Goal: Task Accomplishment & Management: Use online tool/utility

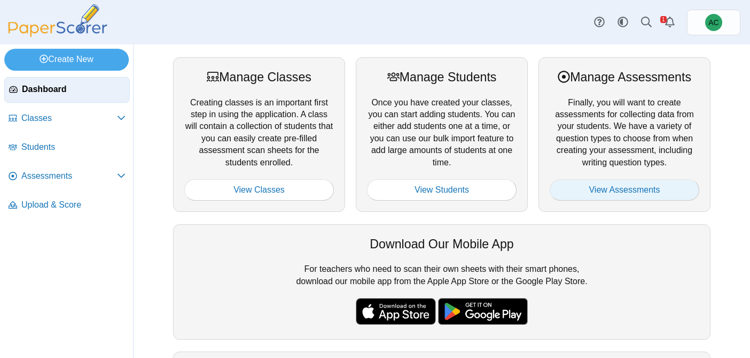
click at [664, 195] on link "View Assessments" at bounding box center [625, 189] width 150 height 21
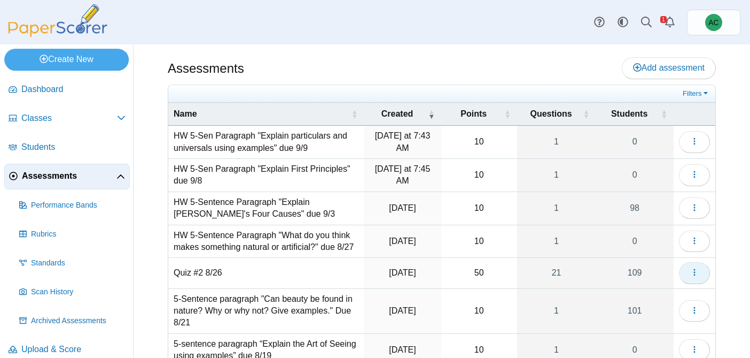
click at [694, 279] on button "button" at bounding box center [694, 272] width 31 height 21
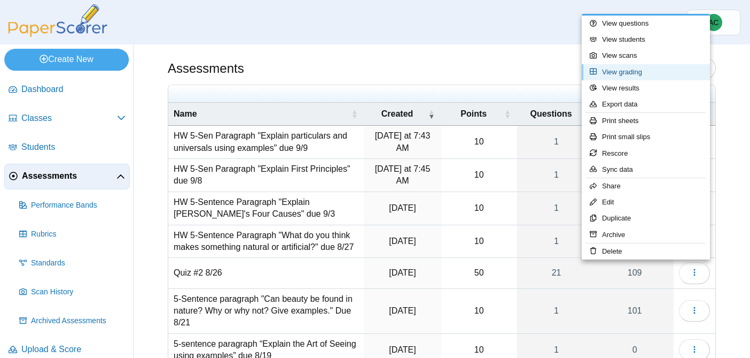
click at [634, 69] on link "View grading" at bounding box center [646, 72] width 128 height 16
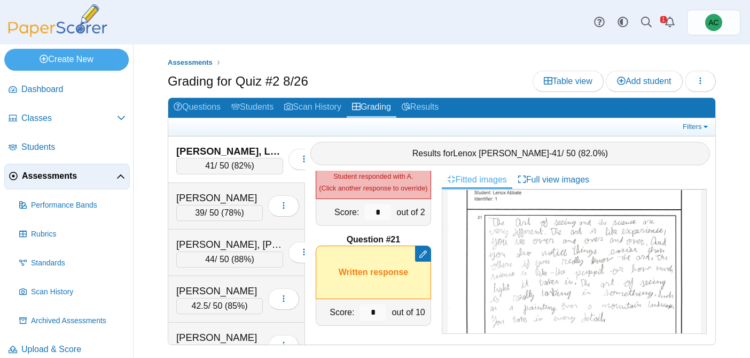
scroll to position [389, 0]
click at [242, 111] on link "Students" at bounding box center [252, 108] width 53 height 20
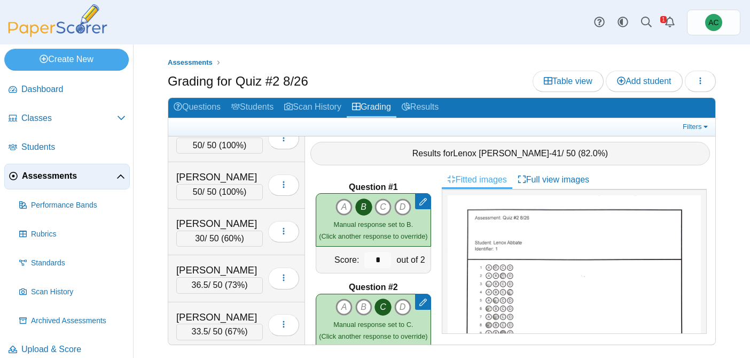
scroll to position [454, 0]
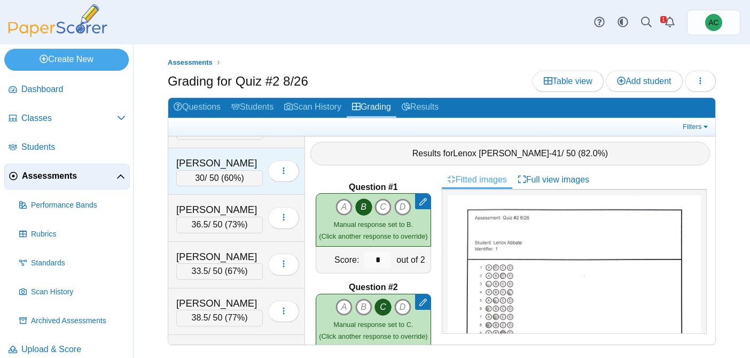
click at [208, 161] on div "[PERSON_NAME]" at bounding box center [219, 163] width 87 height 14
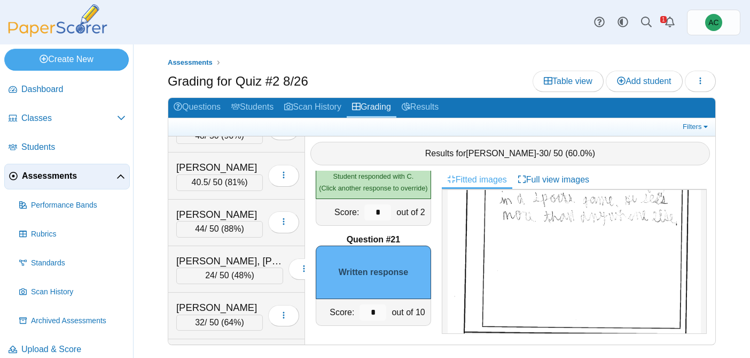
scroll to position [531, 0]
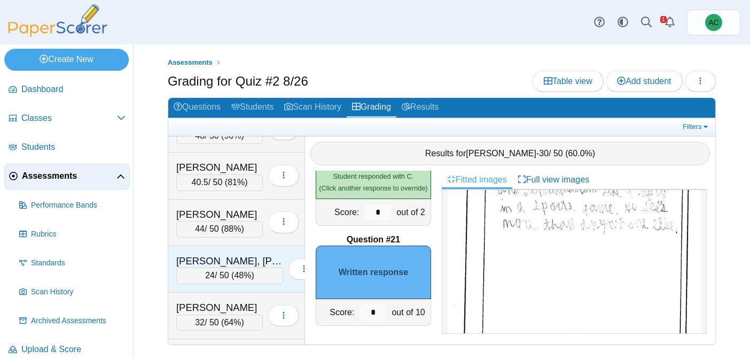
click at [221, 262] on div "[PERSON_NAME], [PERSON_NAME]" at bounding box center [229, 261] width 107 height 14
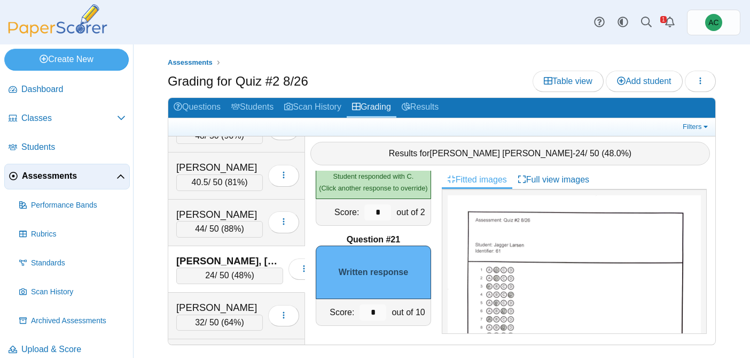
scroll to position [537, 0]
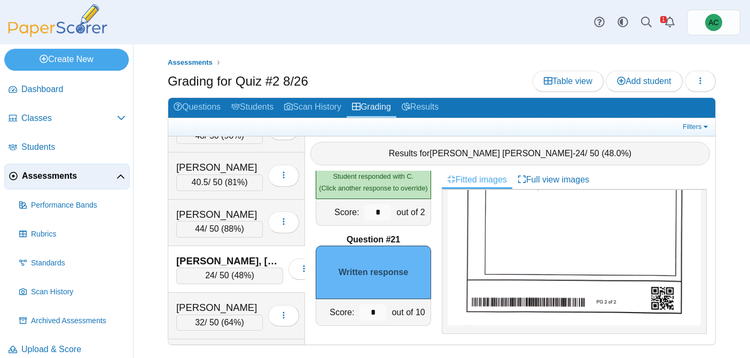
click at [538, 264] on img at bounding box center [574, 161] width 253 height 327
click at [378, 309] on input "*" at bounding box center [373, 312] width 27 height 16
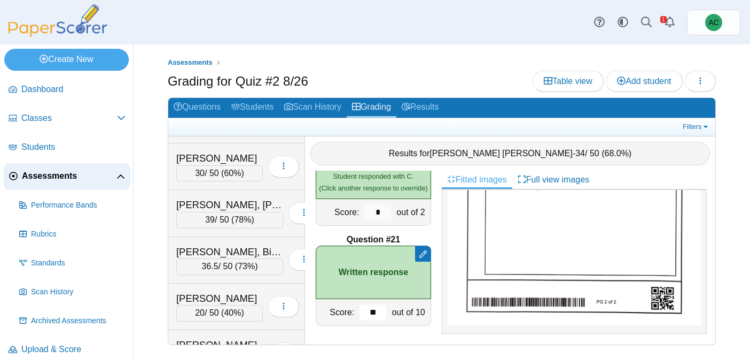
scroll to position [4050, 0]
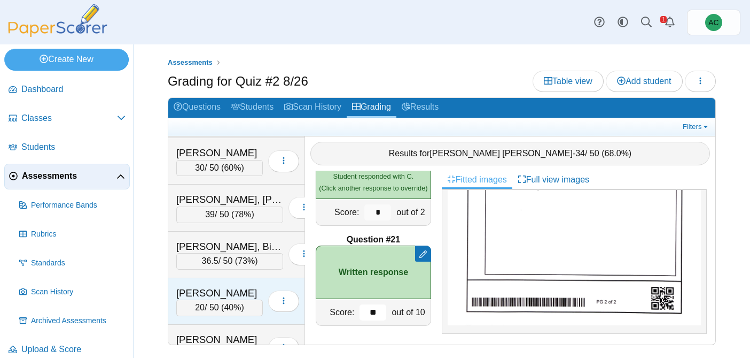
type input "**"
click at [204, 302] on div "20 / 50 ( 40% )" at bounding box center [219, 307] width 87 height 16
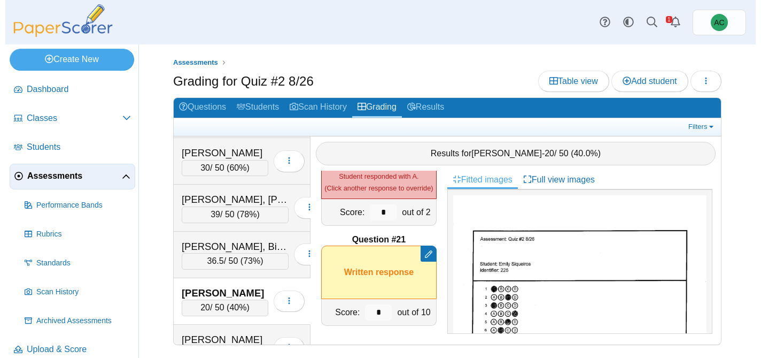
scroll to position [577, 0]
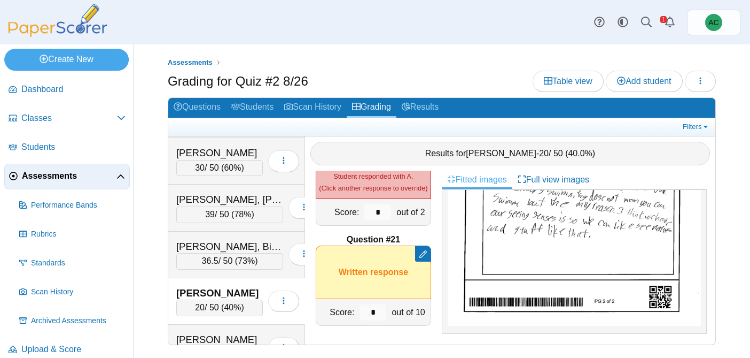
click at [534, 261] on img at bounding box center [574, 152] width 253 height 346
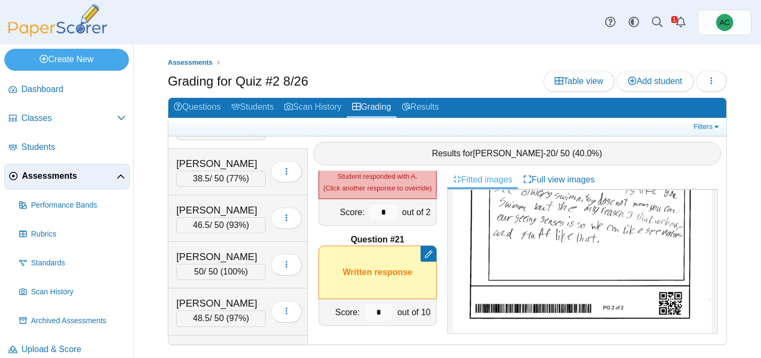
scroll to position [4230, 0]
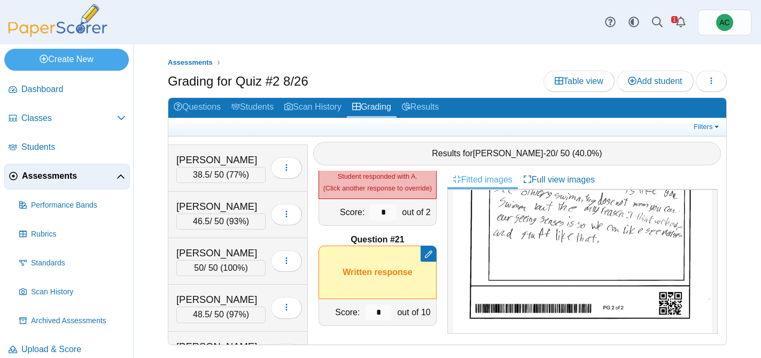
click at [224, 250] on div "[PERSON_NAME]" at bounding box center [220, 253] width 89 height 14
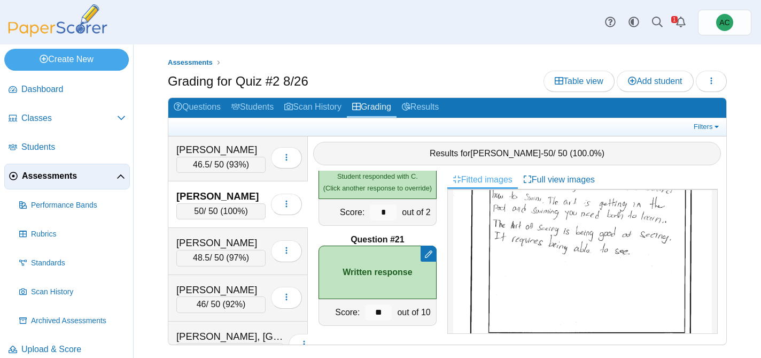
scroll to position [4292, 0]
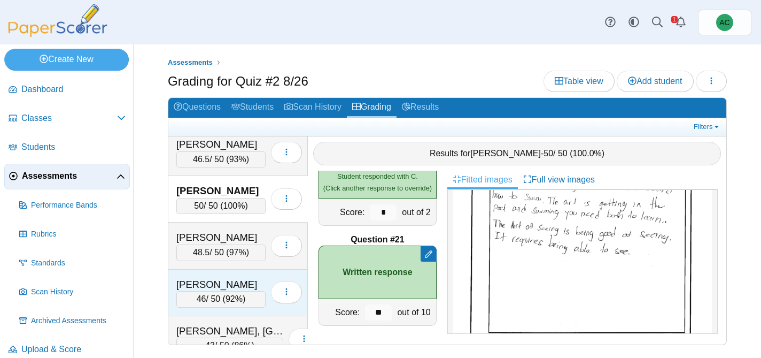
click at [221, 277] on div "[PERSON_NAME]" at bounding box center [220, 284] width 89 height 14
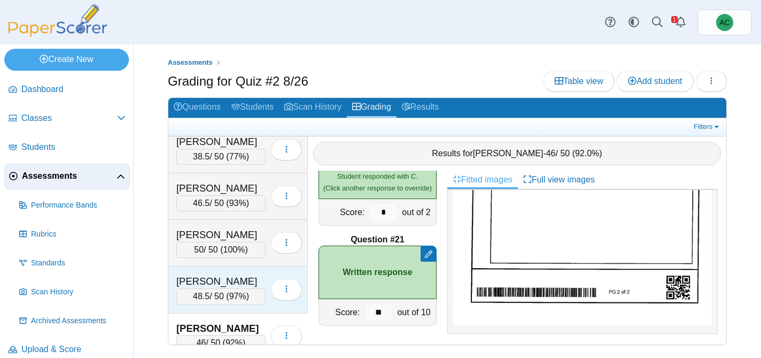
scroll to position [4245, 0]
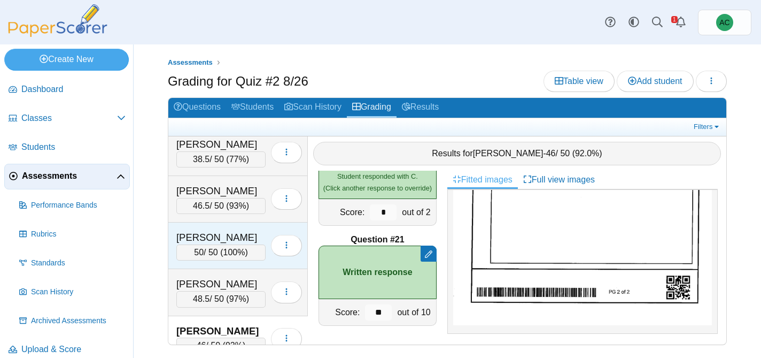
click at [211, 244] on div "50 / 50 ( 100% )" at bounding box center [220, 252] width 89 height 16
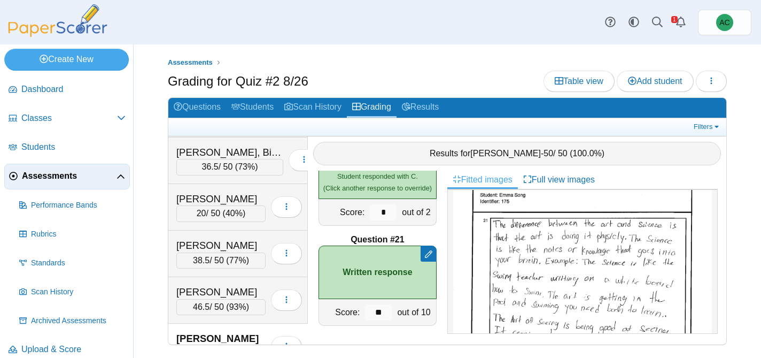
scroll to position [4133, 0]
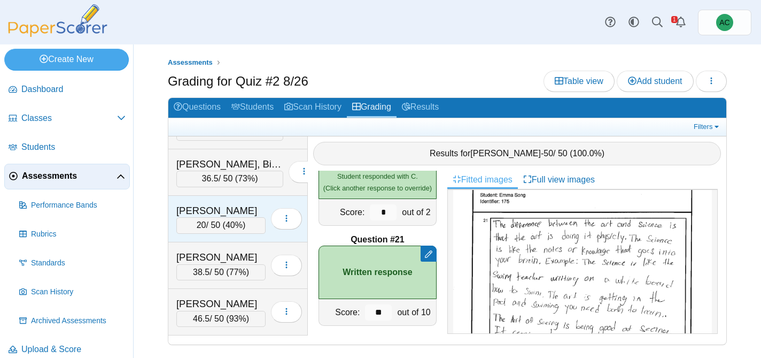
click at [206, 213] on div "[PERSON_NAME]" at bounding box center [220, 211] width 89 height 14
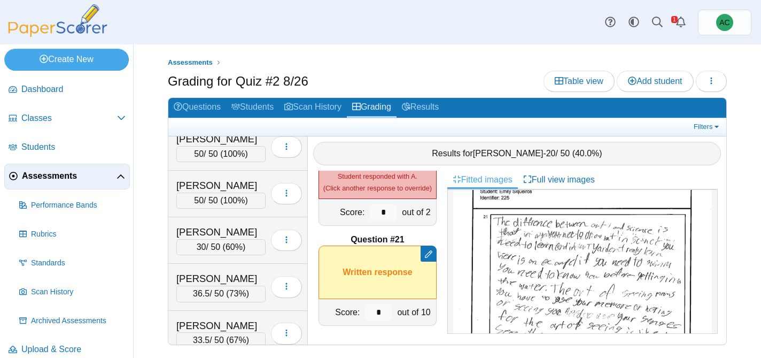
scroll to position [0, 0]
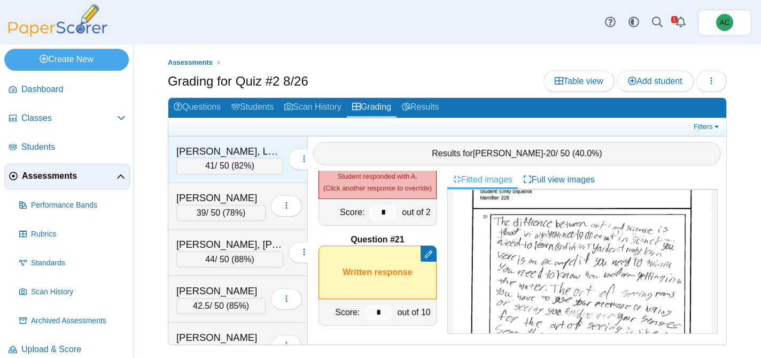
click at [208, 153] on div "[PERSON_NAME], Lenox" at bounding box center [229, 151] width 107 height 14
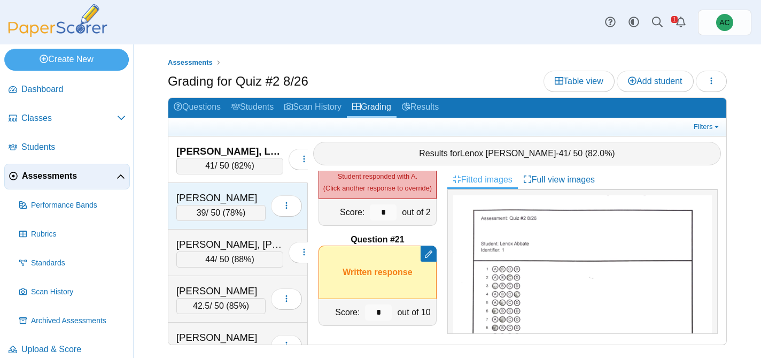
click at [224, 197] on div "[PERSON_NAME]" at bounding box center [220, 198] width 89 height 14
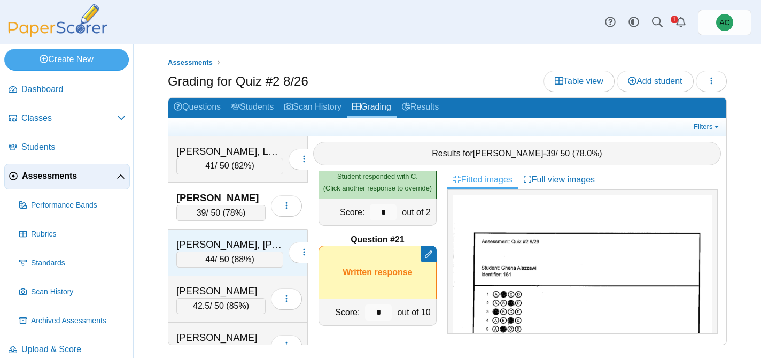
click at [207, 242] on div "[PERSON_NAME], [PERSON_NAME] [PERSON_NAME]" at bounding box center [229, 244] width 107 height 14
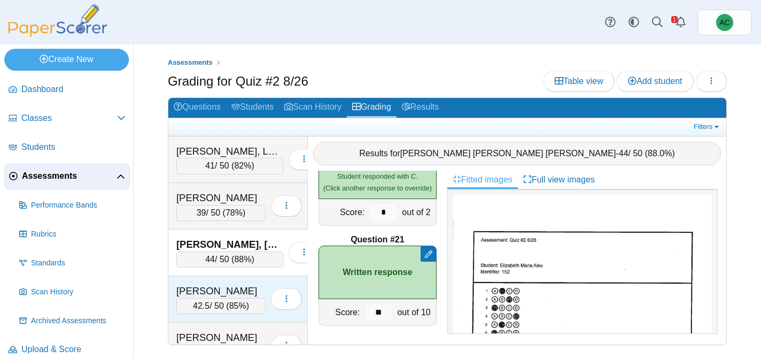
click at [212, 284] on div "[PERSON_NAME]" at bounding box center [220, 291] width 89 height 14
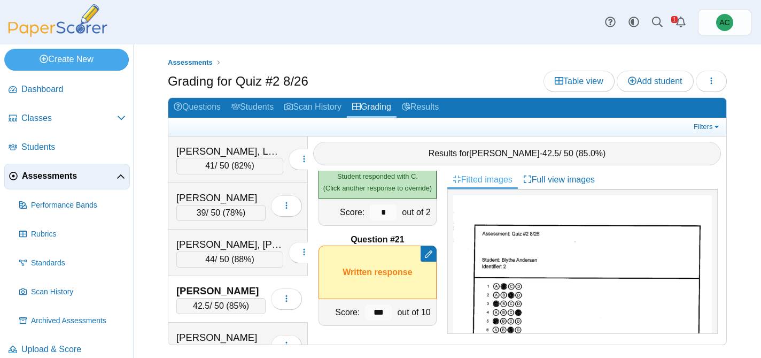
scroll to position [58, 0]
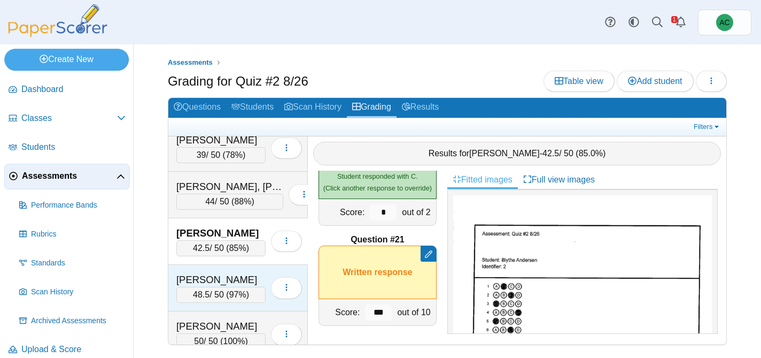
click at [209, 285] on div "[PERSON_NAME]" at bounding box center [220, 280] width 89 height 14
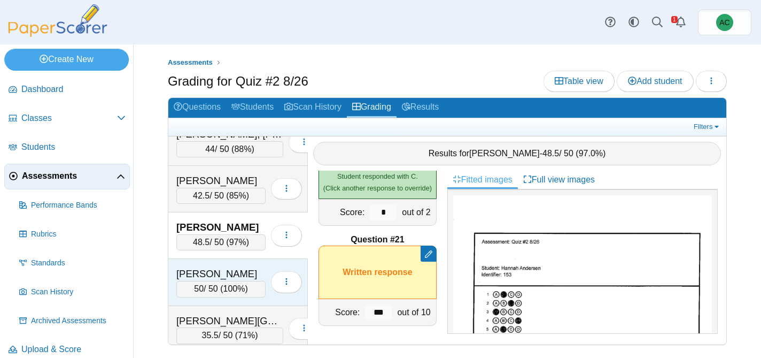
click at [209, 281] on div "50 / 50 ( 100% )" at bounding box center [220, 289] width 89 height 16
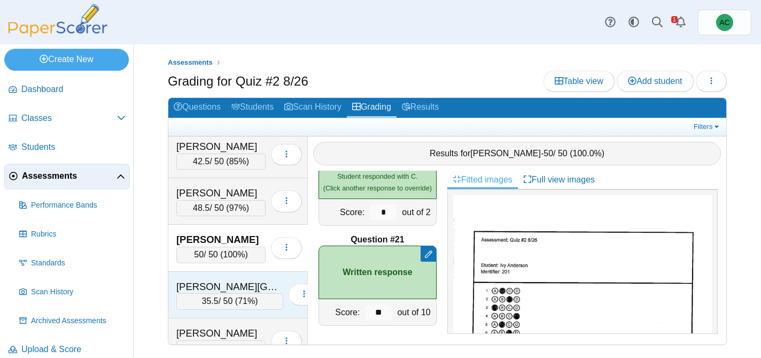
click at [209, 283] on div "[PERSON_NAME][GEOGRAPHIC_DATA]" at bounding box center [229, 286] width 107 height 14
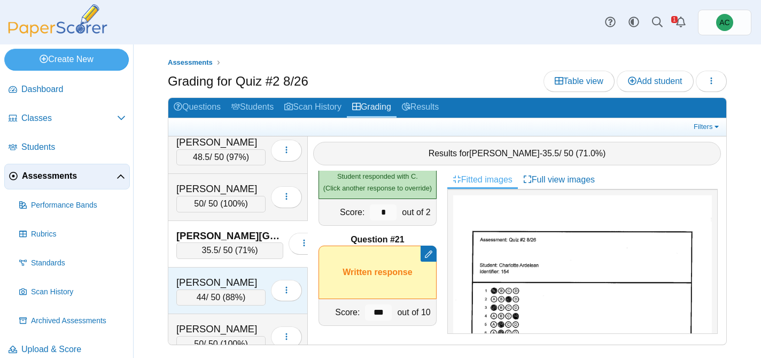
click at [209, 284] on div "[PERSON_NAME]" at bounding box center [220, 282] width 89 height 14
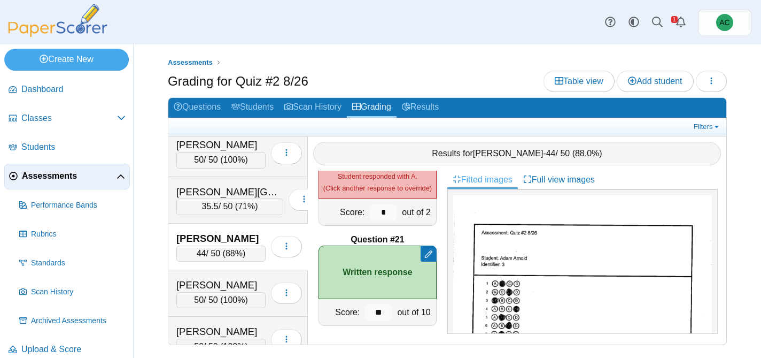
scroll to position [239, 0]
click at [209, 284] on div "[PERSON_NAME]" at bounding box center [220, 284] width 89 height 14
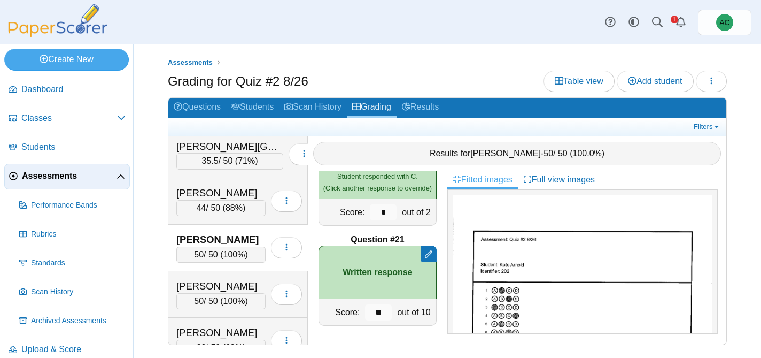
scroll to position [291, 0]
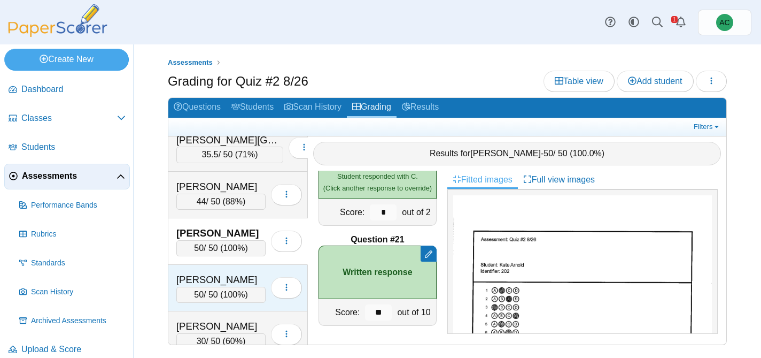
click at [209, 281] on div "[PERSON_NAME]" at bounding box center [220, 280] width 89 height 14
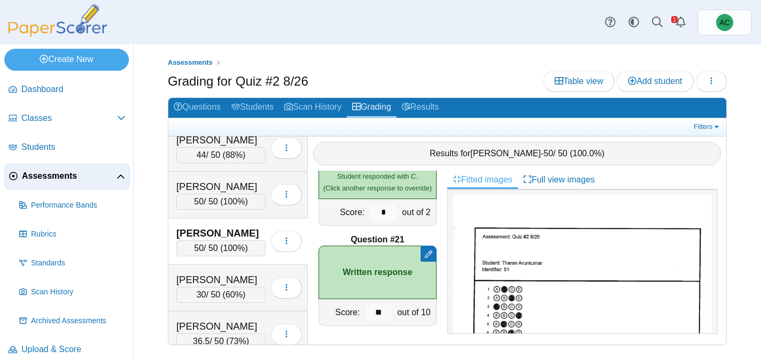
scroll to position [353, 0]
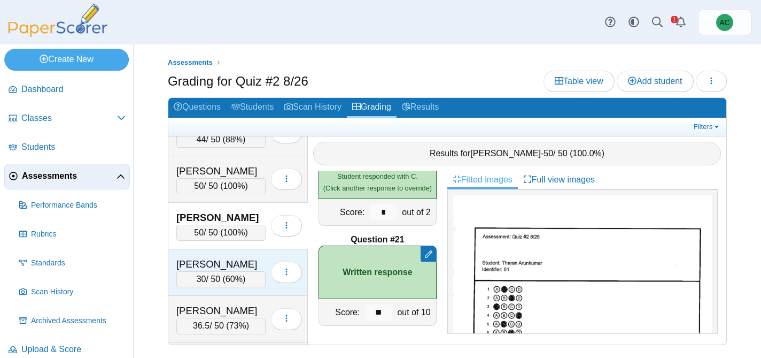
click at [209, 281] on div "30 / 50 ( 60% )" at bounding box center [220, 279] width 89 height 16
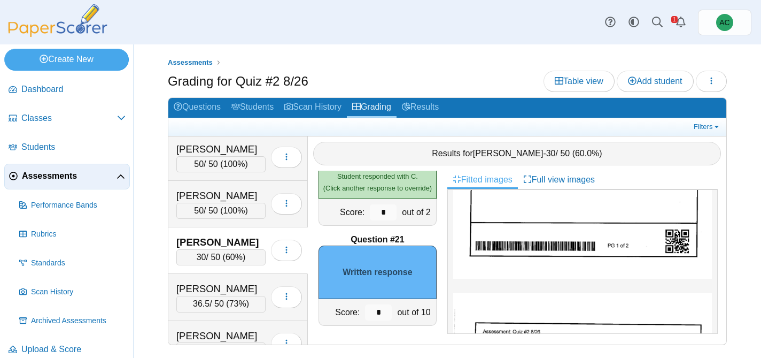
scroll to position [490, 0]
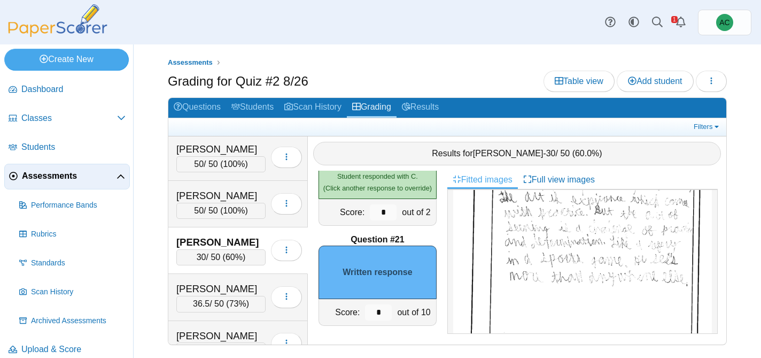
click at [581, 267] on img at bounding box center [582, 269] width 259 height 366
click at [380, 314] on input "*" at bounding box center [378, 312] width 27 height 16
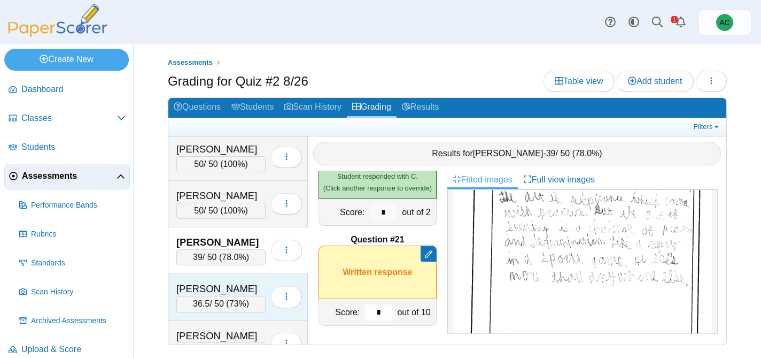
type input "*"
click at [214, 289] on div "[PERSON_NAME]" at bounding box center [220, 289] width 89 height 14
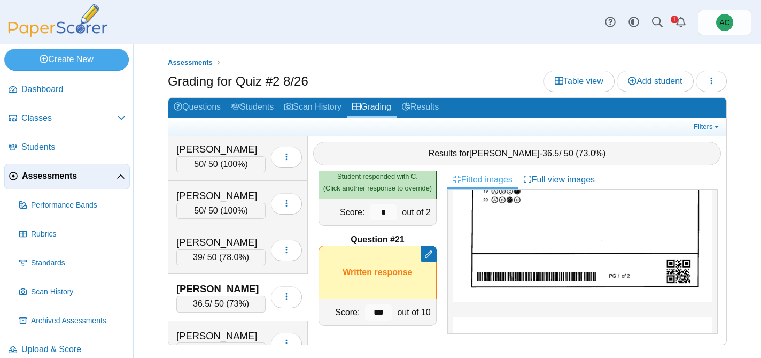
scroll to position [438, 0]
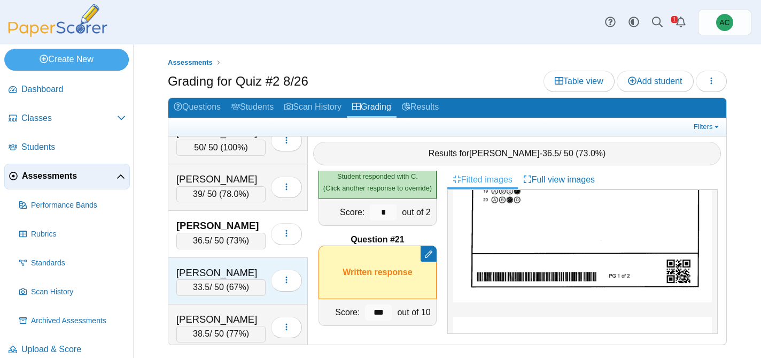
click at [204, 269] on div "[PERSON_NAME]" at bounding box center [220, 273] width 89 height 14
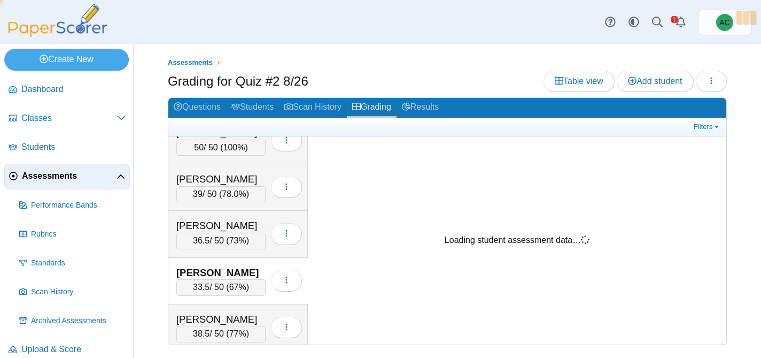
scroll to position [0, 0]
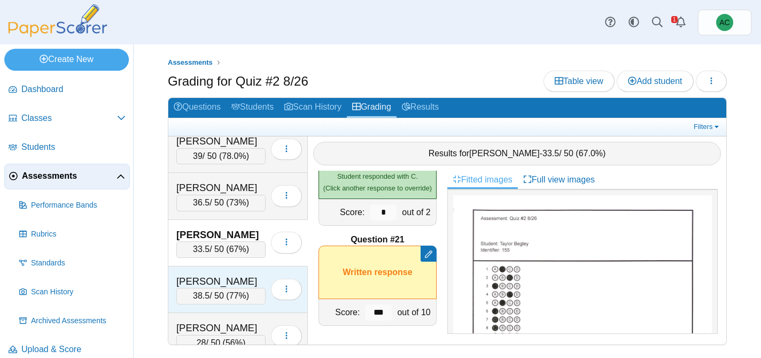
click at [201, 276] on div "[PERSON_NAME]" at bounding box center [220, 281] width 89 height 14
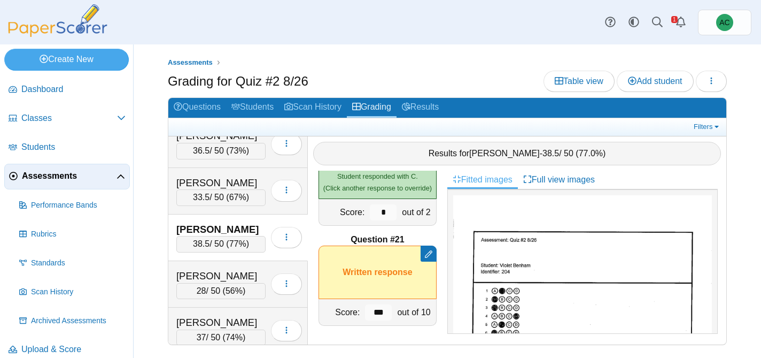
click at [201, 276] on div "[PERSON_NAME]" at bounding box center [220, 276] width 89 height 14
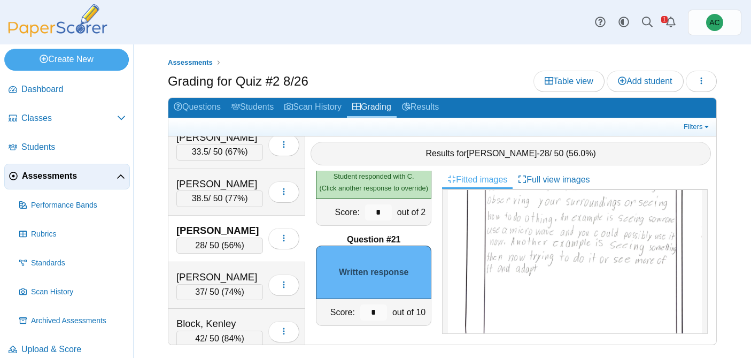
scroll to position [538, 0]
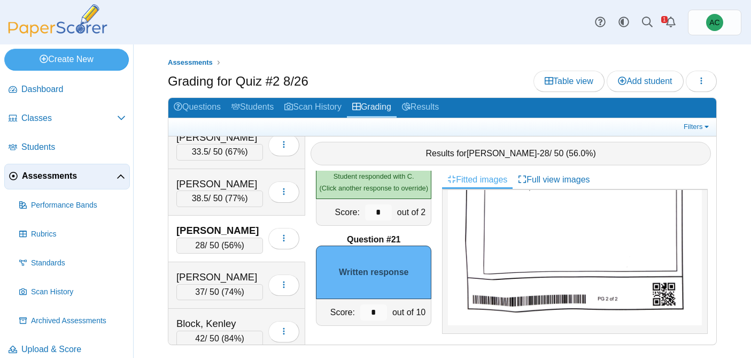
click at [549, 254] on img at bounding box center [575, 161] width 254 height 327
click at [383, 315] on input "*" at bounding box center [373, 312] width 27 height 16
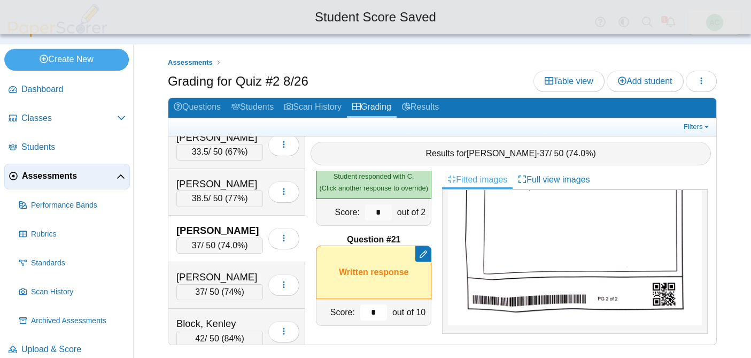
type input "*"
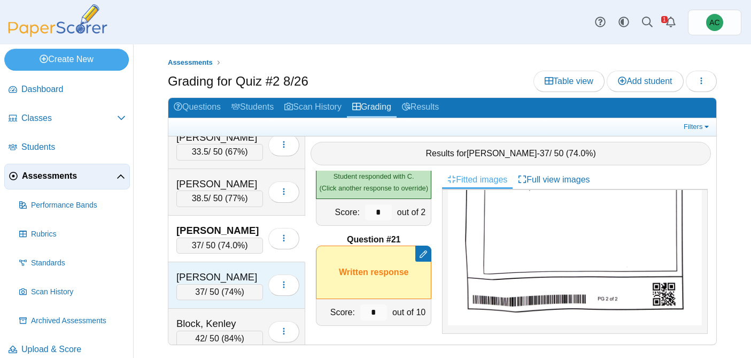
click at [220, 265] on div "[PERSON_NAME] 37 / 50 ( 74% ) Loading…" at bounding box center [236, 285] width 137 height 46
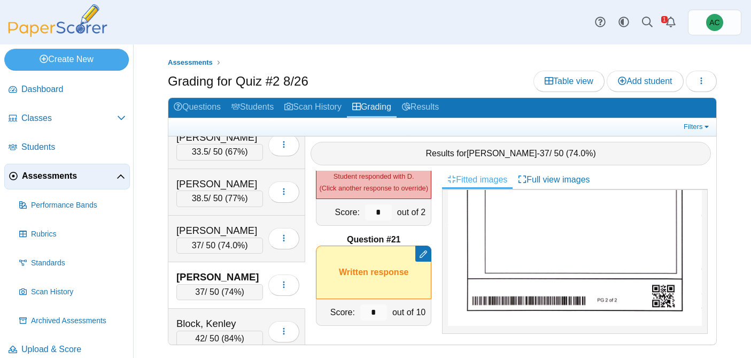
scroll to position [0, 0]
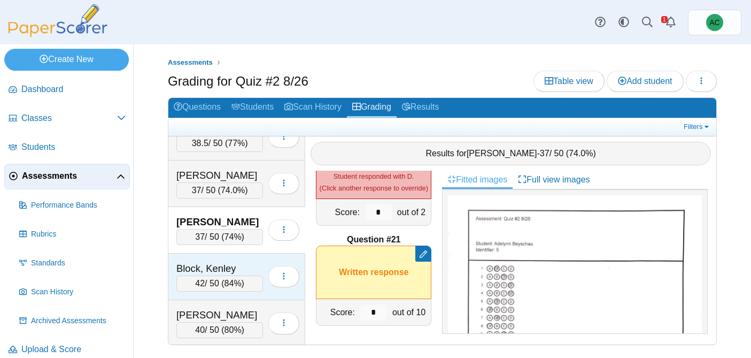
click at [216, 267] on div "Block, Kenley" at bounding box center [219, 268] width 87 height 14
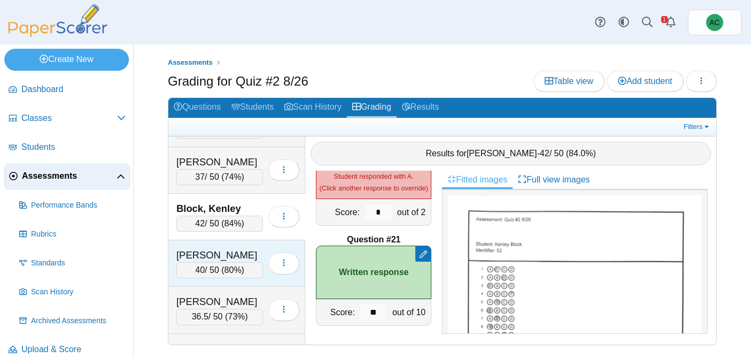
scroll to position [693, 0]
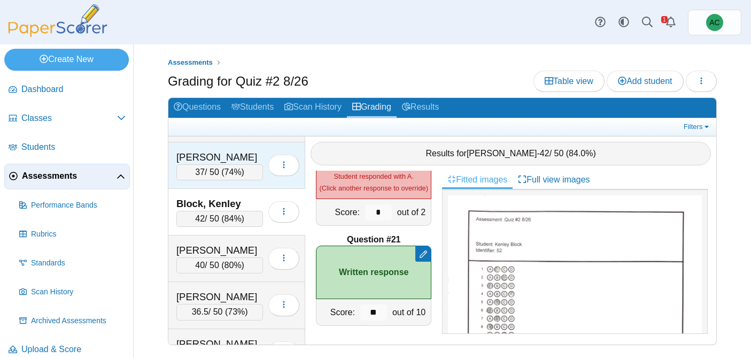
click at [184, 157] on div "[PERSON_NAME]" at bounding box center [219, 157] width 87 height 14
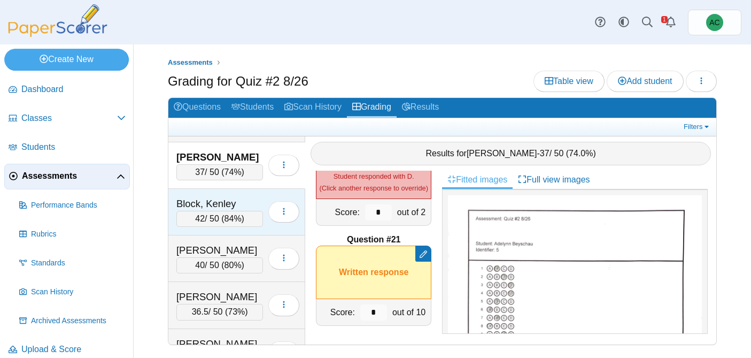
click at [204, 196] on div "Block, Kenley 42 / 50 ( 84% ) Loading…" at bounding box center [236, 212] width 137 height 46
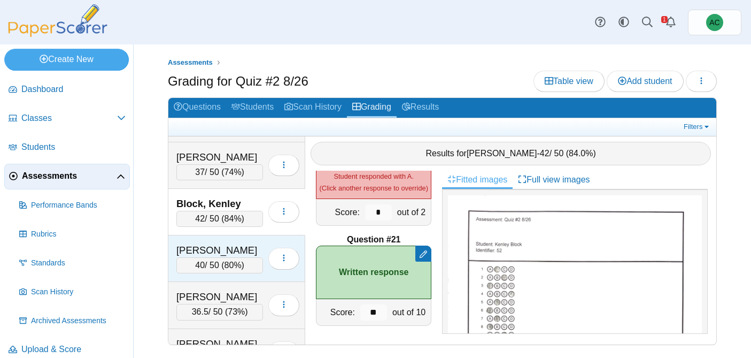
click at [222, 245] on div "[PERSON_NAME]" at bounding box center [219, 250] width 87 height 14
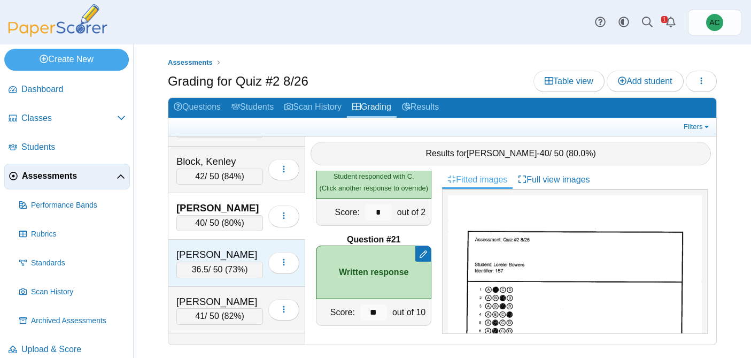
click at [214, 250] on div "[PERSON_NAME]" at bounding box center [219, 254] width 87 height 14
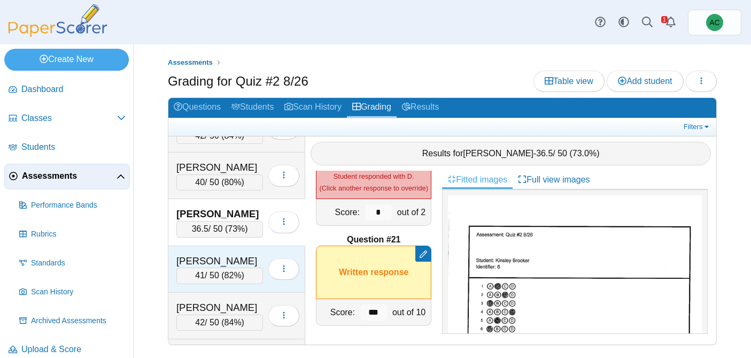
click at [212, 252] on div "[PERSON_NAME] 41 / 50 ( 82% ) Loading…" at bounding box center [236, 269] width 137 height 46
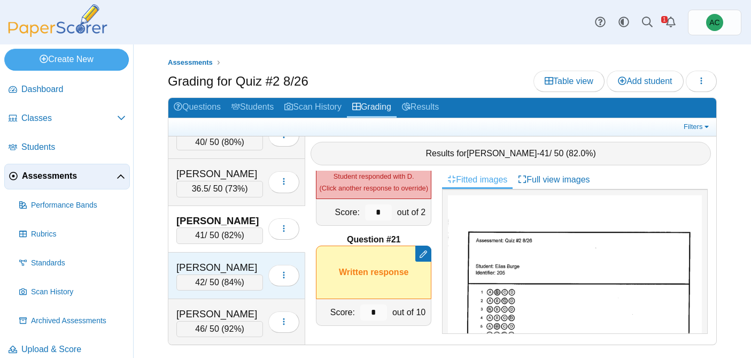
click at [212, 252] on div "[PERSON_NAME] 42 / 50 ( 84% ) Loading…" at bounding box center [236, 275] width 137 height 46
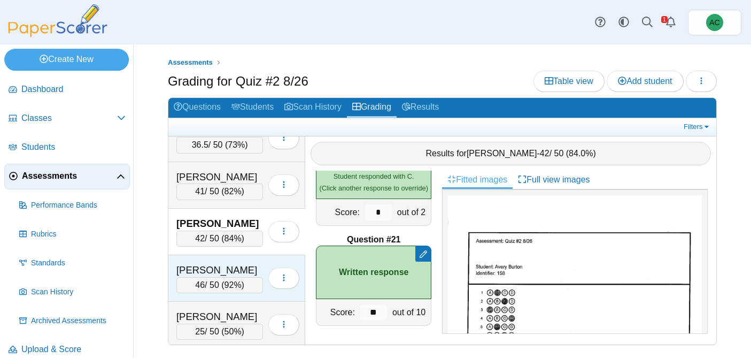
click at [209, 266] on div "[PERSON_NAME]" at bounding box center [219, 270] width 87 height 14
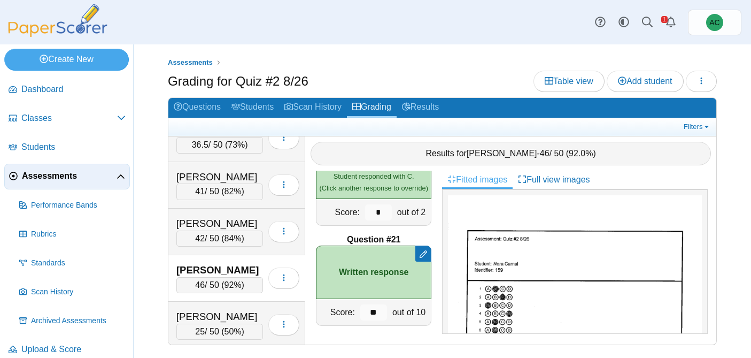
scroll to position [896, 0]
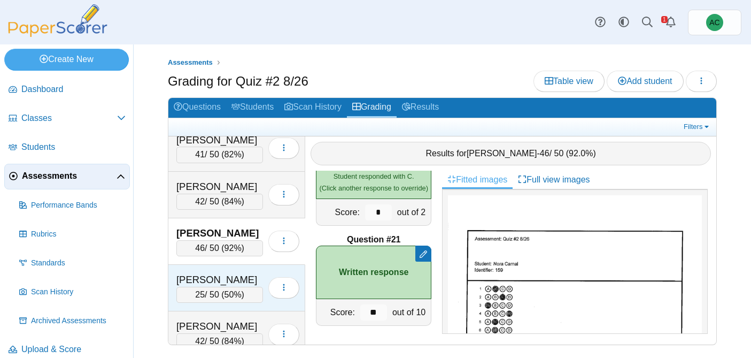
click at [206, 279] on div "[PERSON_NAME]" at bounding box center [219, 280] width 87 height 14
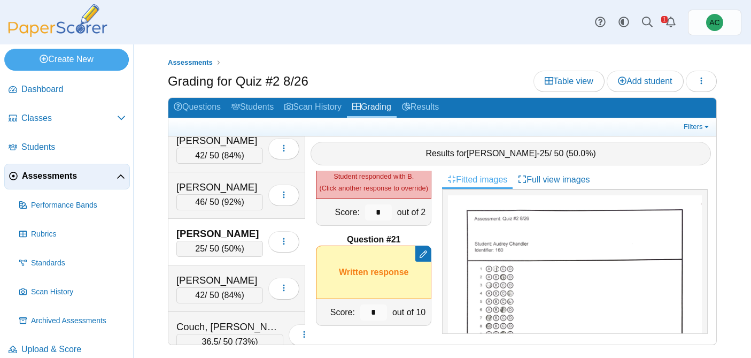
click at [206, 279] on div "[PERSON_NAME]" at bounding box center [219, 280] width 87 height 14
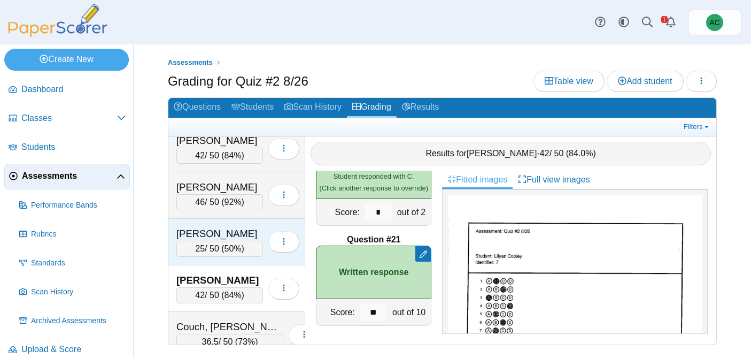
scroll to position [996, 0]
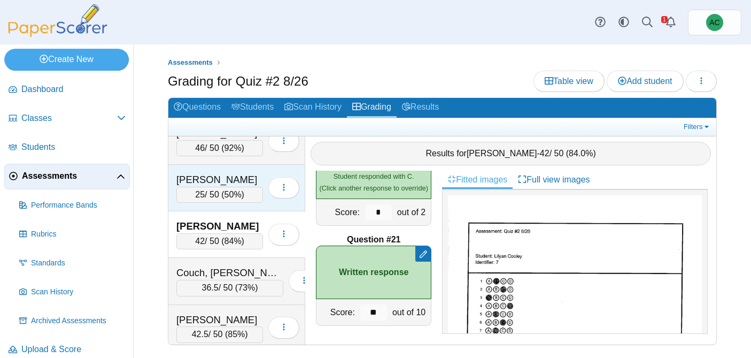
click at [206, 279] on div "Couch, [PERSON_NAME]" at bounding box center [229, 273] width 107 height 14
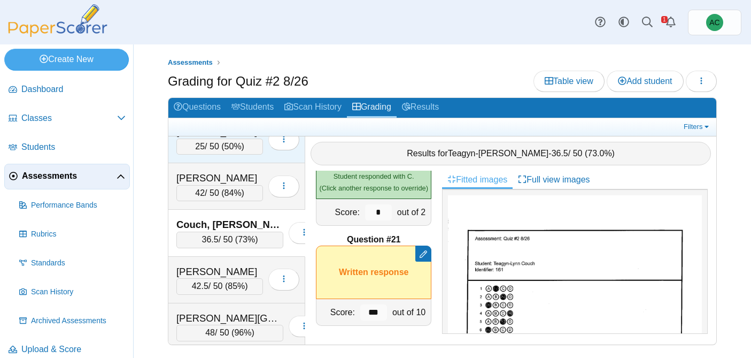
click at [206, 279] on div "42.5 / 50 ( 85% )" at bounding box center [219, 286] width 87 height 16
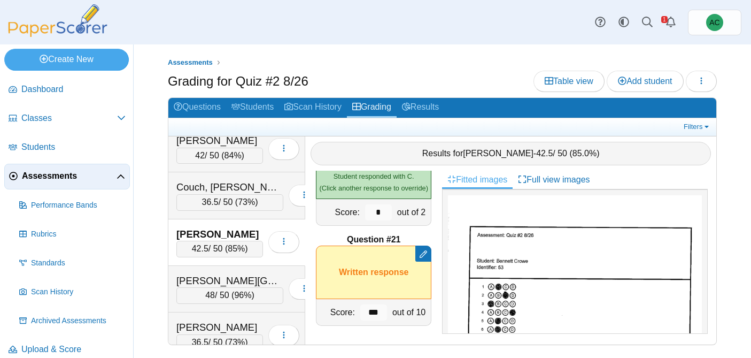
click at [206, 279] on div "[PERSON_NAME][GEOGRAPHIC_DATA]" at bounding box center [229, 281] width 107 height 14
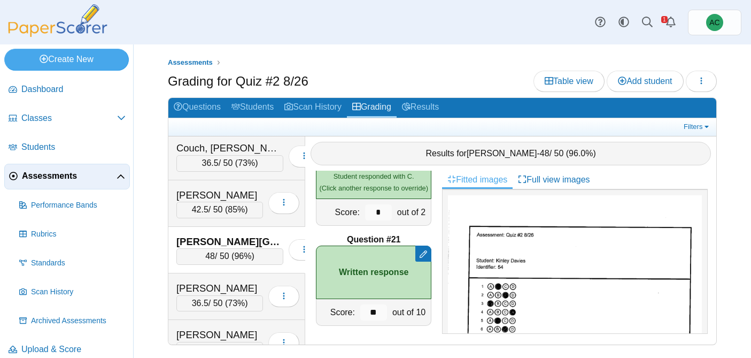
click at [206, 279] on div "[PERSON_NAME] 36.5 / 50 ( 73% ) Loading…" at bounding box center [236, 296] width 137 height 46
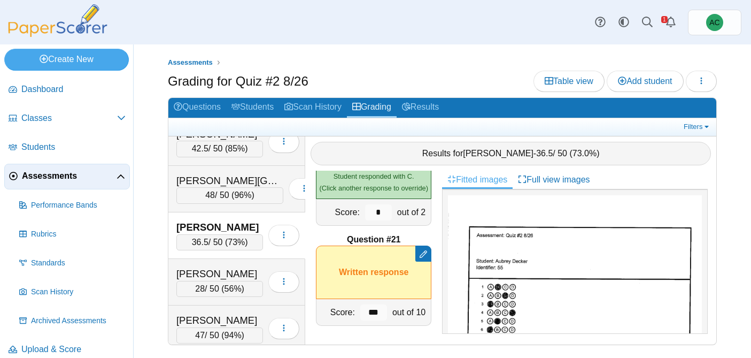
scroll to position [1182, 0]
click at [206, 279] on div "[PERSON_NAME]" at bounding box center [219, 273] width 87 height 14
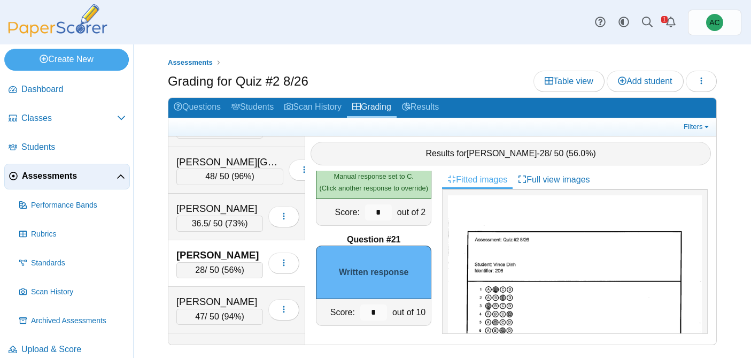
scroll to position [1210, 0]
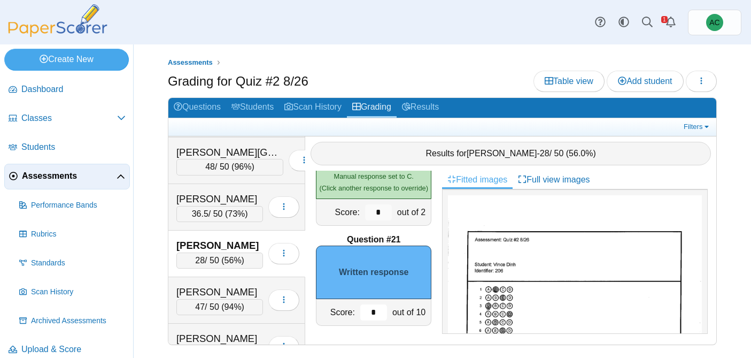
click at [376, 310] on input "*" at bounding box center [373, 312] width 27 height 16
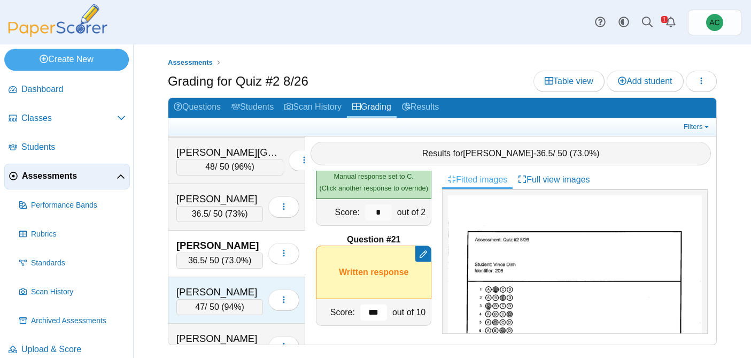
type input "***"
click at [235, 285] on div "[PERSON_NAME]" at bounding box center [219, 292] width 87 height 14
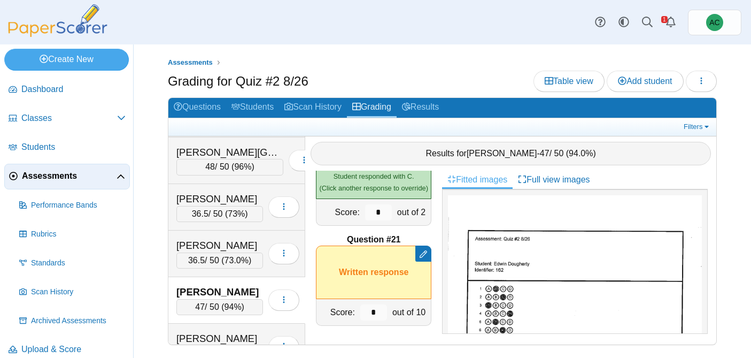
scroll to position [1264, 0]
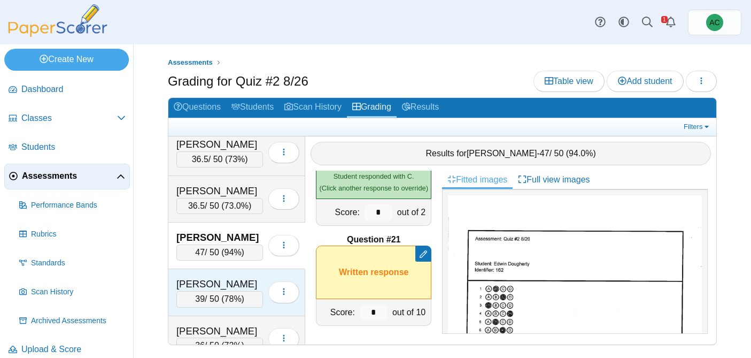
click at [213, 282] on div "[PERSON_NAME]" at bounding box center [219, 284] width 87 height 14
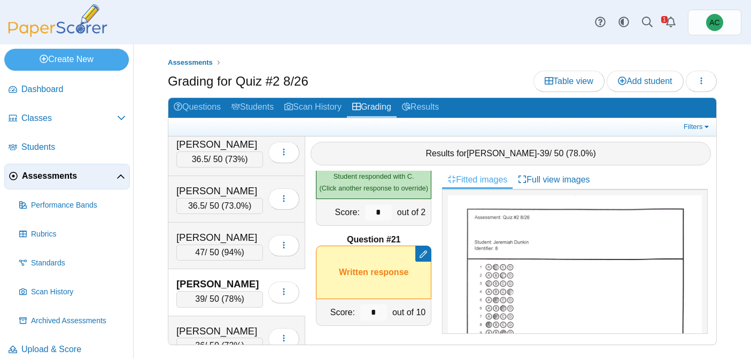
scroll to position [1315, 0]
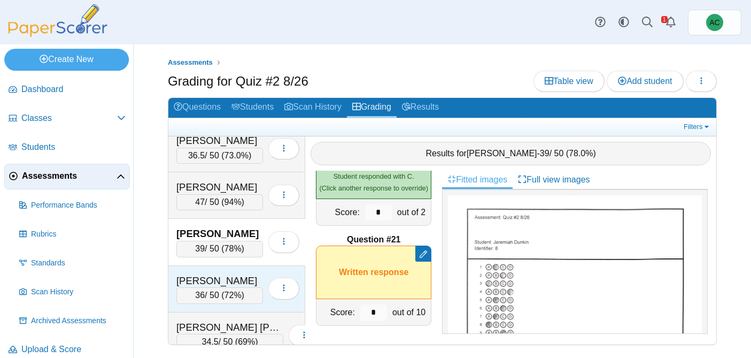
click at [212, 284] on div "[PERSON_NAME]" at bounding box center [219, 281] width 87 height 14
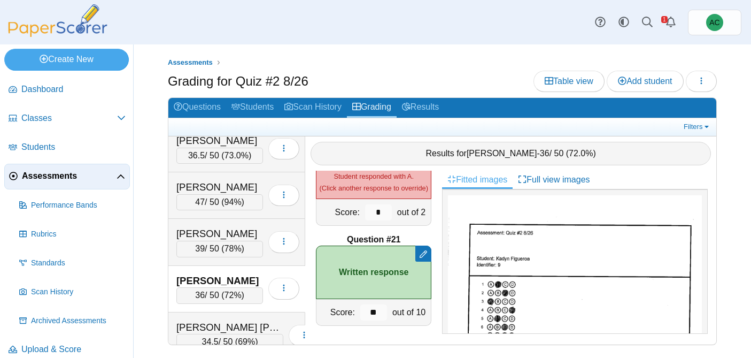
scroll to position [1368, 0]
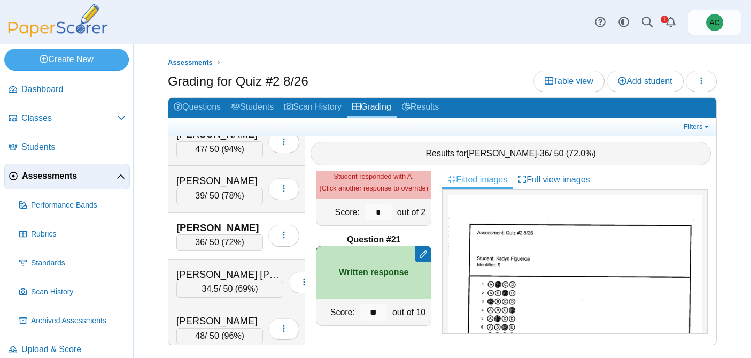
click at [212, 284] on div "34.5 / 50 ( 69% )" at bounding box center [229, 289] width 107 height 16
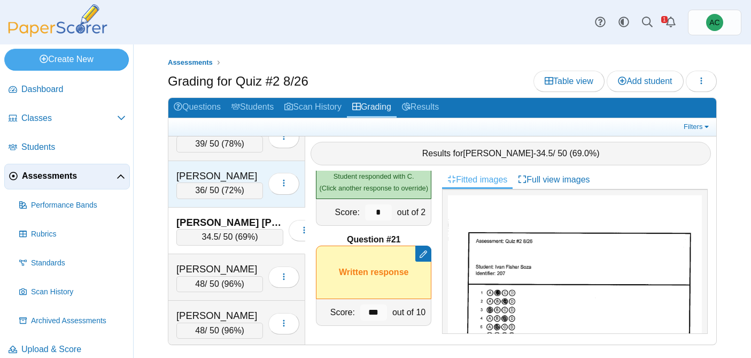
click at [212, 284] on div "48 / 50 ( 96% )" at bounding box center [219, 284] width 87 height 16
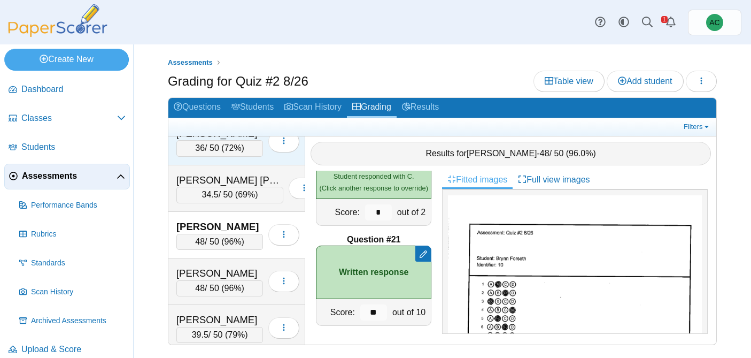
click at [212, 284] on div "48 / 50 ( 96% )" at bounding box center [219, 288] width 87 height 16
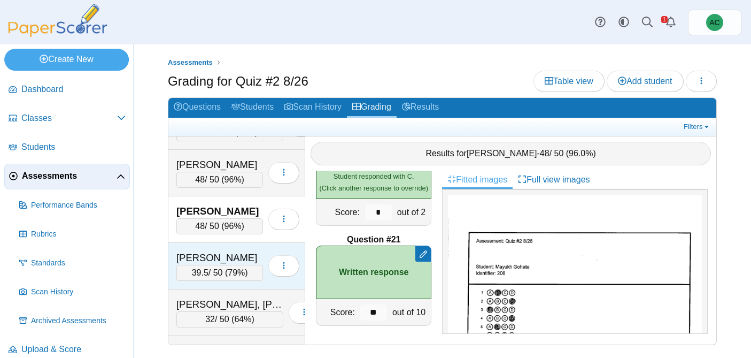
click at [212, 285] on div "[PERSON_NAME] 39.5 / 50 ( 79% ) Loading…" at bounding box center [236, 266] width 137 height 46
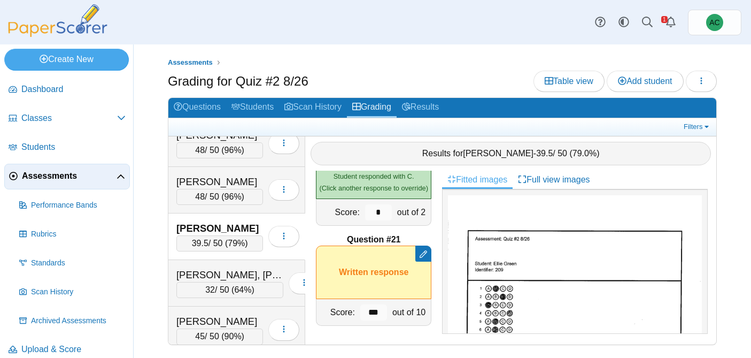
click at [212, 285] on div "32 / 50 ( 64% )" at bounding box center [229, 290] width 107 height 16
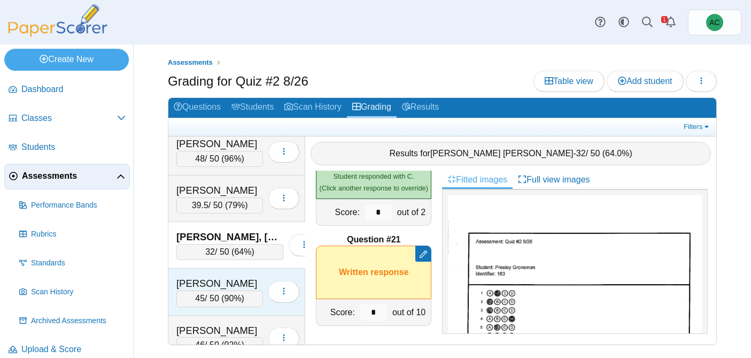
click at [212, 285] on div "[PERSON_NAME]" at bounding box center [219, 283] width 87 height 14
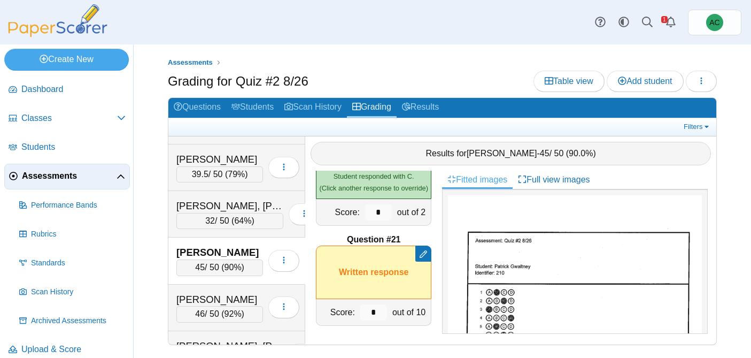
scroll to position [1625, 0]
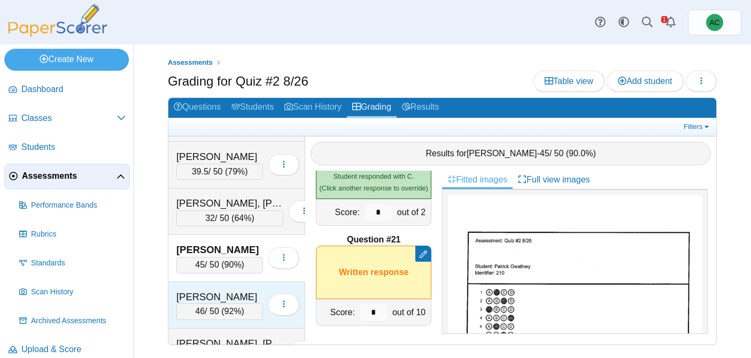
click at [212, 285] on div "[PERSON_NAME] 46 / 50 ( 92% ) Loading…" at bounding box center [236, 305] width 137 height 46
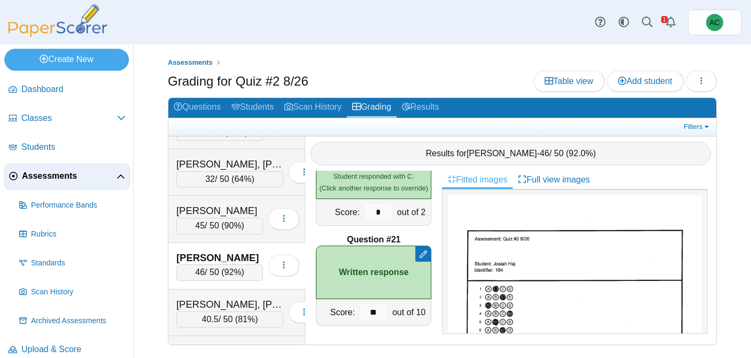
scroll to position [1664, 0]
click at [208, 297] on div "[PERSON_NAME], [PERSON_NAME]" at bounding box center [229, 304] width 107 height 14
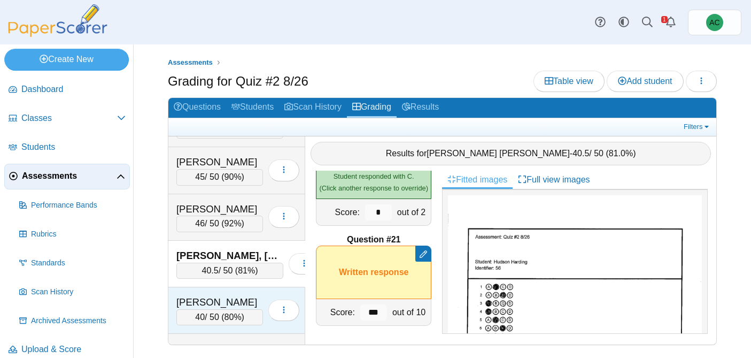
click at [208, 297] on div "[PERSON_NAME]" at bounding box center [219, 302] width 87 height 14
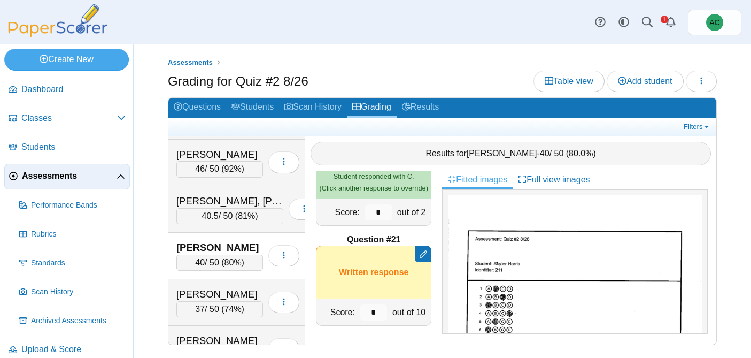
click at [208, 297] on div "[PERSON_NAME]" at bounding box center [219, 294] width 87 height 14
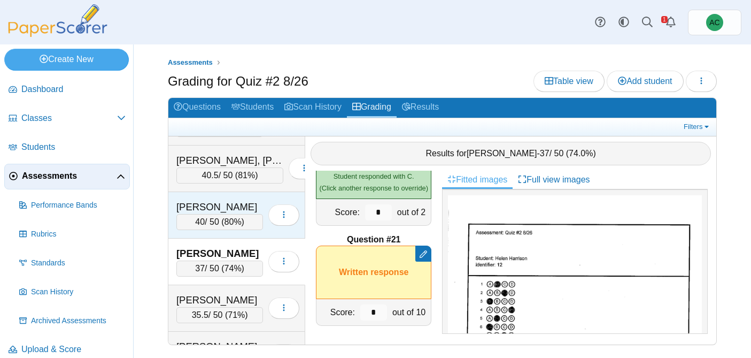
click at [208, 297] on div "[PERSON_NAME]" at bounding box center [219, 300] width 87 height 14
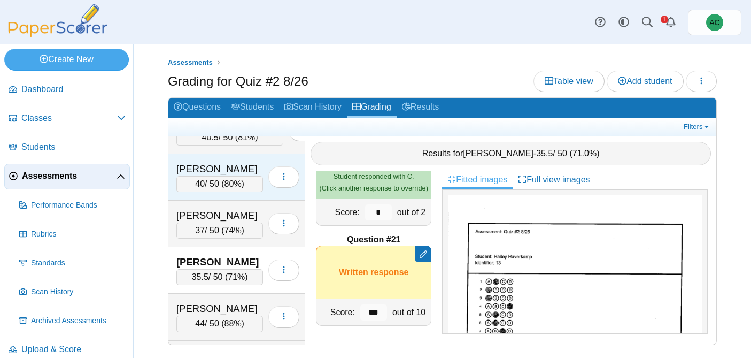
click at [208, 297] on div "[PERSON_NAME] 44 / 50 ( 88% ) Loading…" at bounding box center [236, 316] width 137 height 46
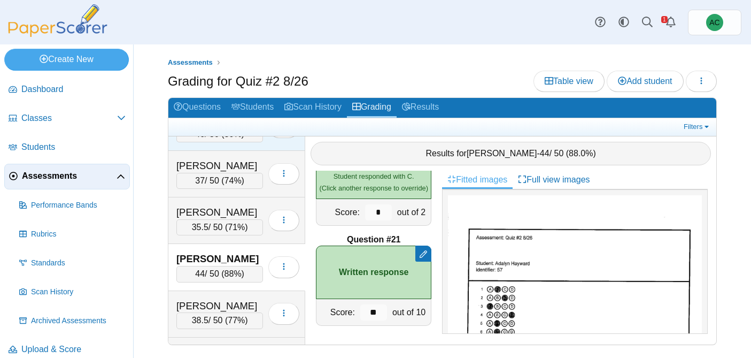
click at [208, 297] on div "[PERSON_NAME] 38.5 / 50 ( 77% ) Loading…" at bounding box center [236, 314] width 137 height 46
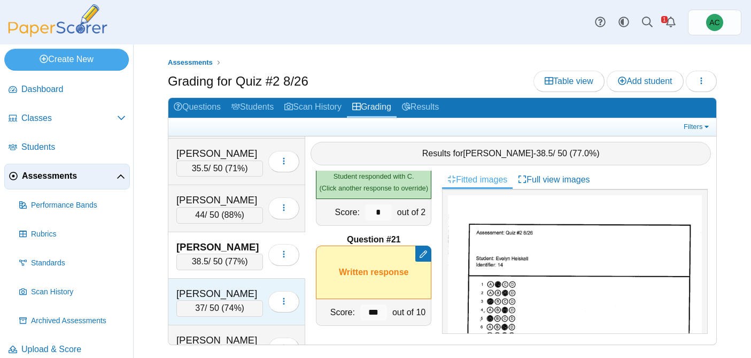
click at [208, 298] on div "[PERSON_NAME]" at bounding box center [219, 293] width 87 height 14
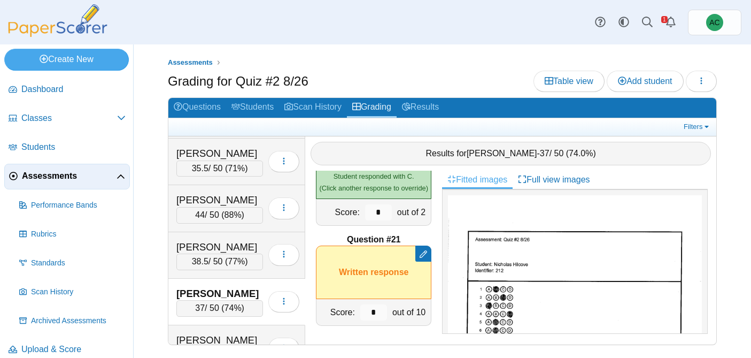
scroll to position [2002, 0]
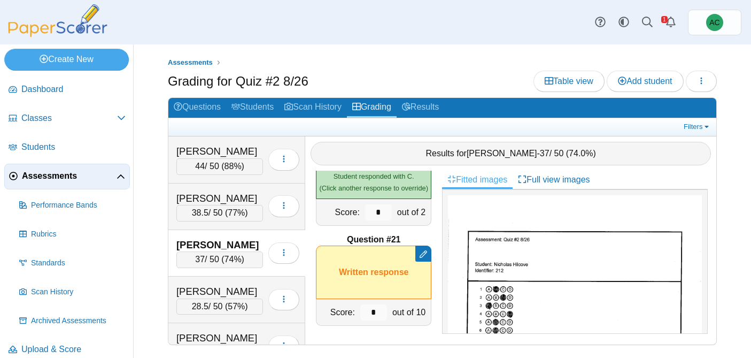
click at [208, 298] on div "28.5 / 50 ( 57% )" at bounding box center [219, 306] width 87 height 16
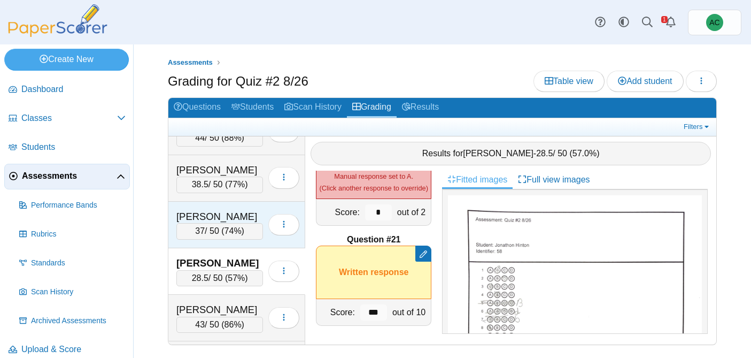
scroll to position [2034, 0]
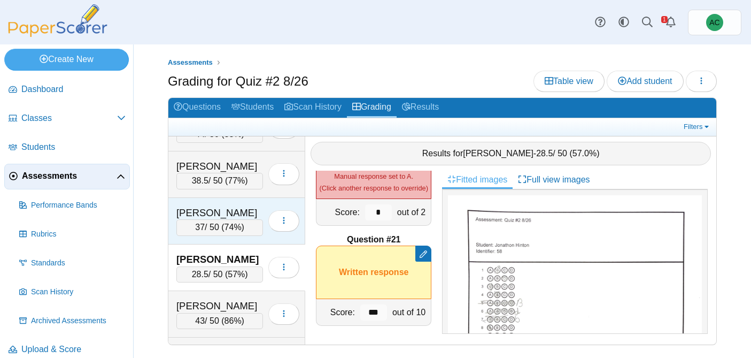
click at [208, 298] on div "[PERSON_NAME] 43 / 50 ( 86% ) Loading…" at bounding box center [236, 314] width 137 height 46
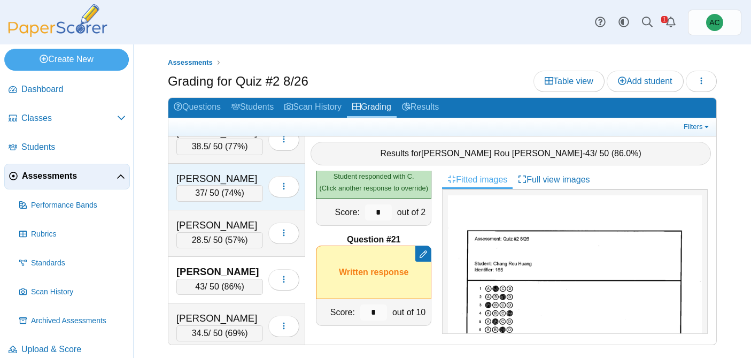
scroll to position [2079, 0]
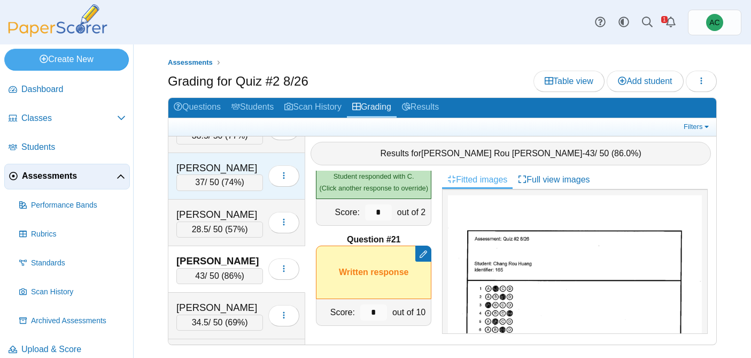
click at [208, 298] on div "[PERSON_NAME] 34.5 / 50 ( 69% ) Loading…" at bounding box center [236, 315] width 137 height 46
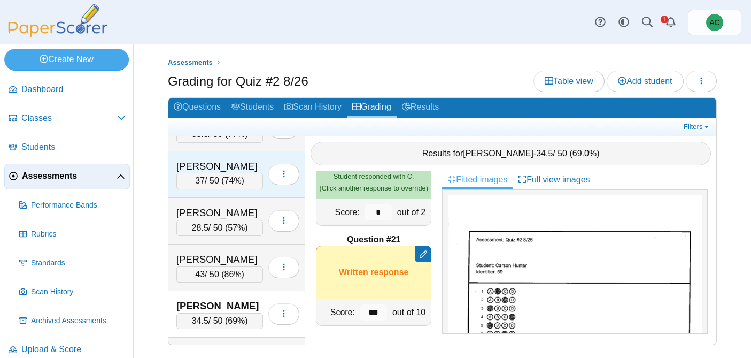
scroll to position [2129, 0]
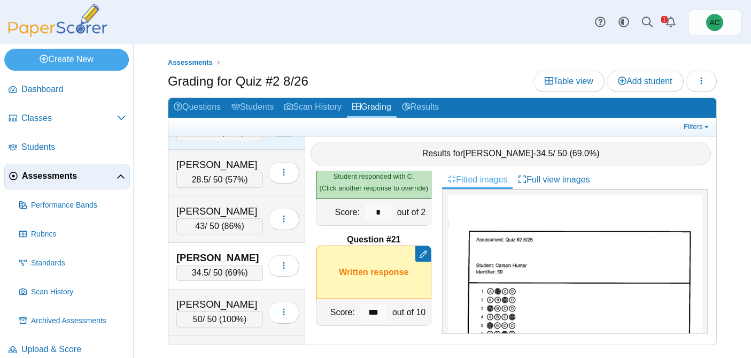
click at [208, 298] on div "[PERSON_NAME]" at bounding box center [219, 304] width 87 height 14
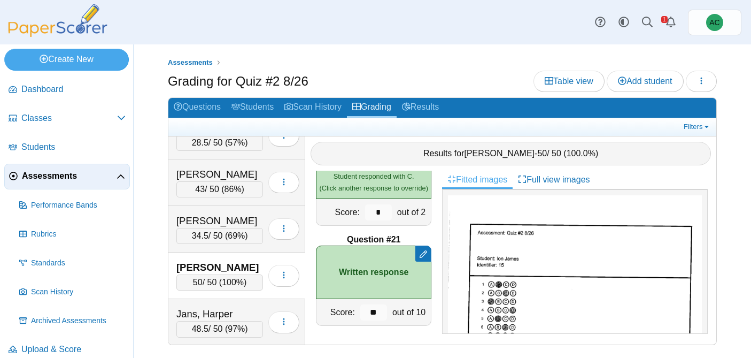
click at [208, 298] on div "[PERSON_NAME] 50 / 50 ( 100% ) Loading…" at bounding box center [236, 275] width 137 height 46
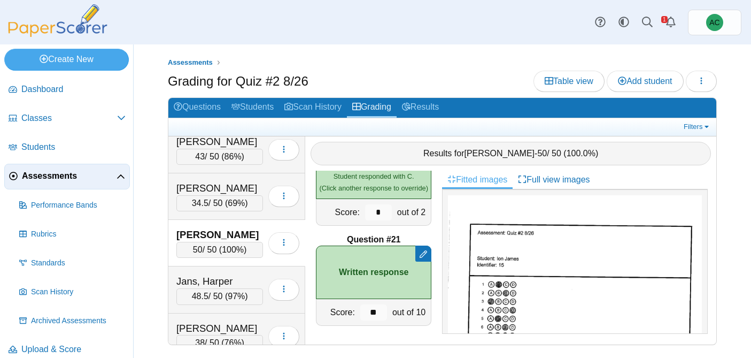
scroll to position [2215, 0]
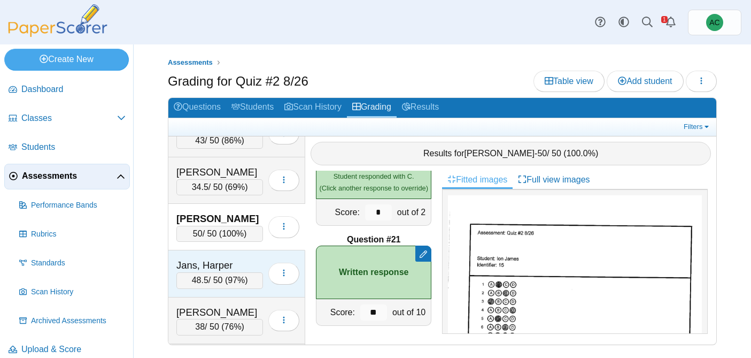
click at [197, 275] on span "48.5" at bounding box center [200, 279] width 17 height 9
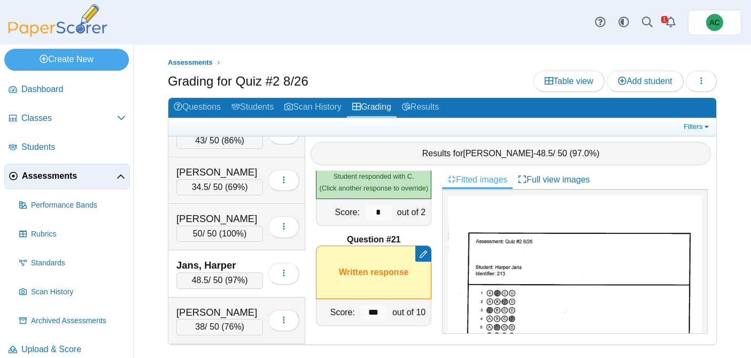
scroll to position [2243, 0]
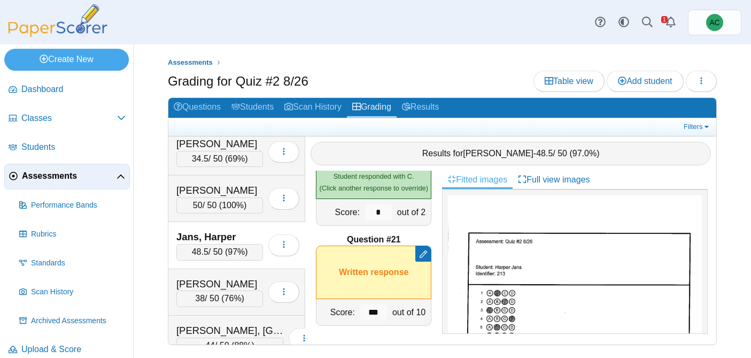
click at [197, 275] on div "[PERSON_NAME] 38 / 50 ( 76% ) Loading…" at bounding box center [236, 292] width 137 height 46
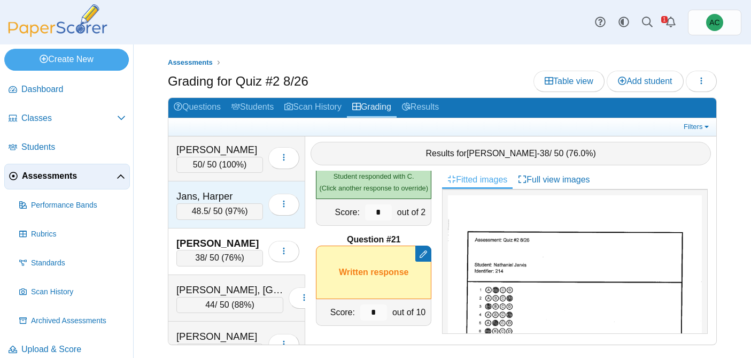
scroll to position [2284, 0]
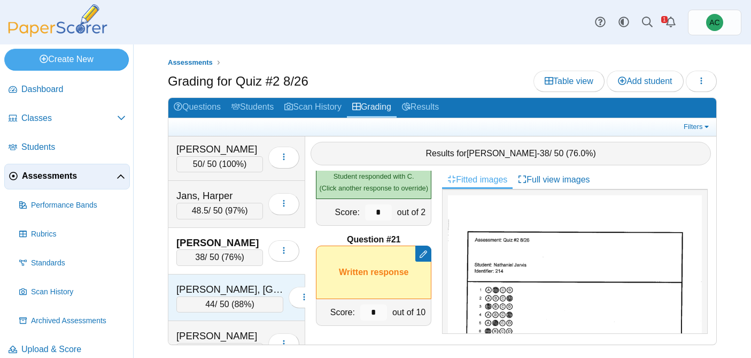
click at [195, 289] on div "[PERSON_NAME], [GEOGRAPHIC_DATA]" at bounding box center [229, 289] width 107 height 14
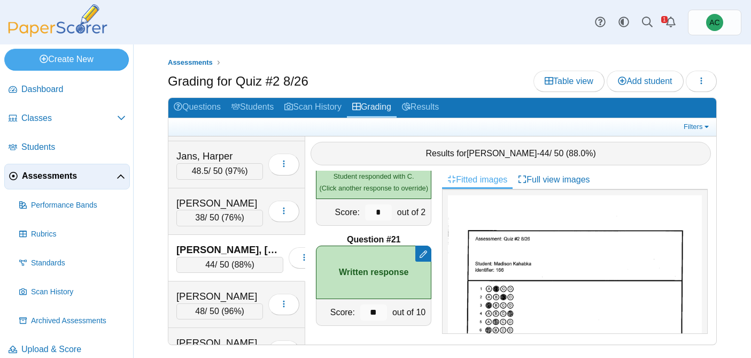
click at [195, 289] on div "[PERSON_NAME]" at bounding box center [219, 296] width 87 height 14
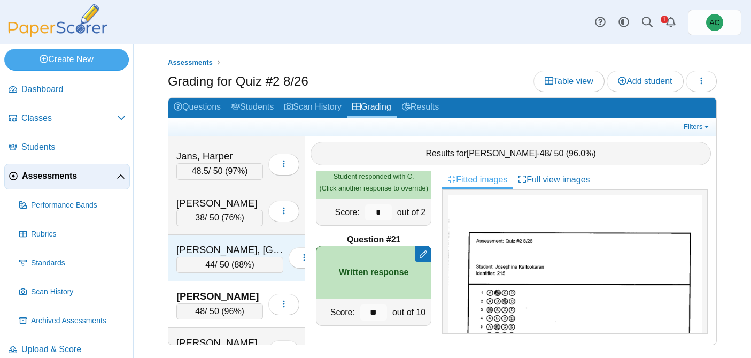
scroll to position [2382, 0]
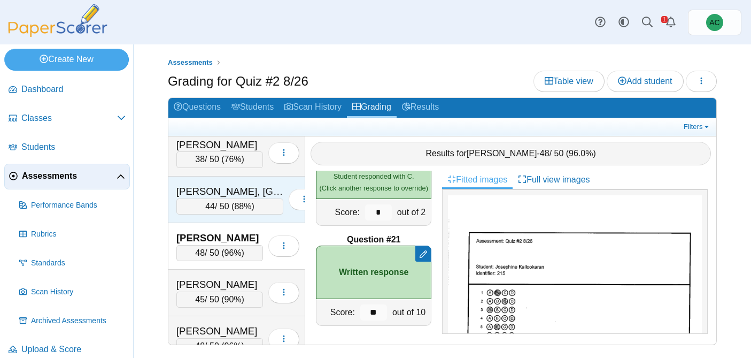
click at [195, 289] on div "[PERSON_NAME]" at bounding box center [219, 284] width 87 height 14
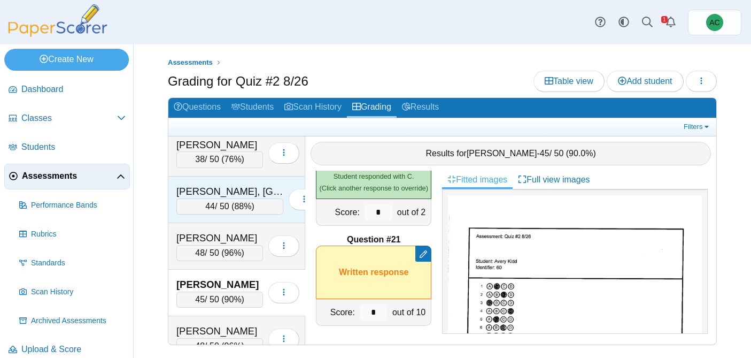
scroll to position [2421, 0]
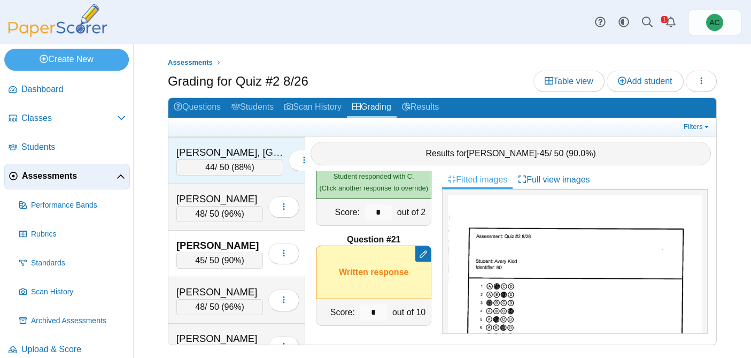
click at [195, 289] on div "[PERSON_NAME]" at bounding box center [219, 292] width 87 height 14
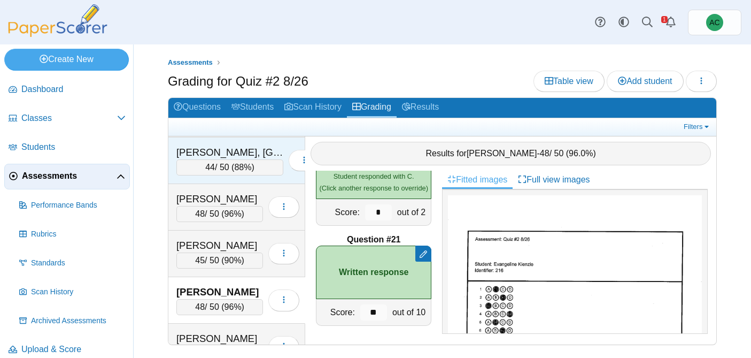
scroll to position [2461, 0]
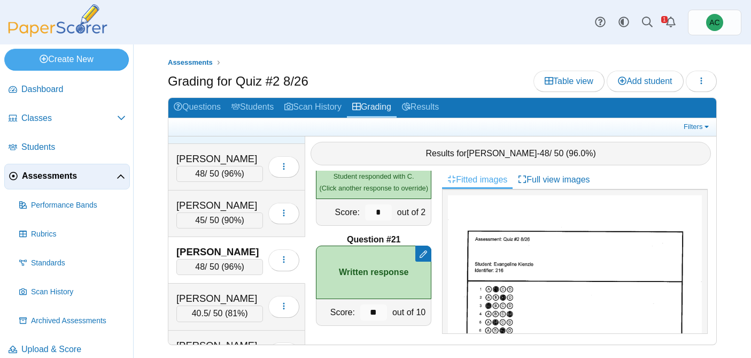
click at [195, 289] on div "[PERSON_NAME] 40.5 / 50 ( 81% ) Loading…" at bounding box center [236, 306] width 137 height 46
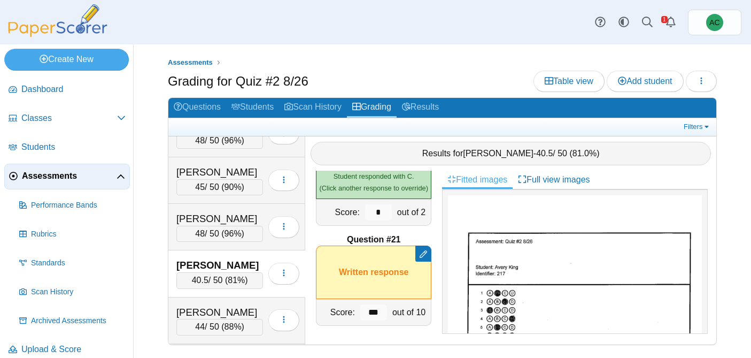
scroll to position [2510, 0]
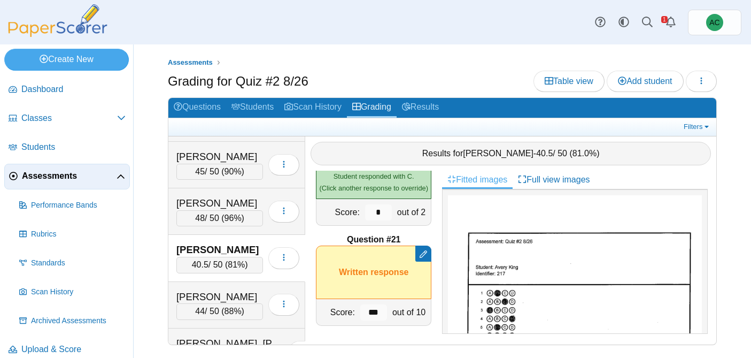
click at [195, 289] on div "[PERSON_NAME] 44 / 50 ( 88% ) Loading…" at bounding box center [236, 305] width 137 height 46
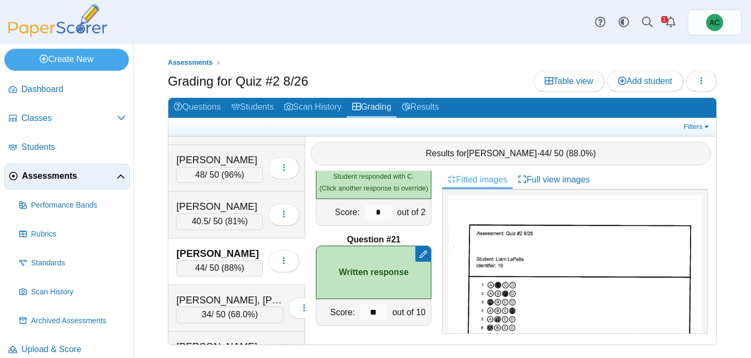
click at [195, 289] on div "[PERSON_NAME], [PERSON_NAME] 34 / 50 ( 68.0% ) Loading…" at bounding box center [236, 308] width 137 height 46
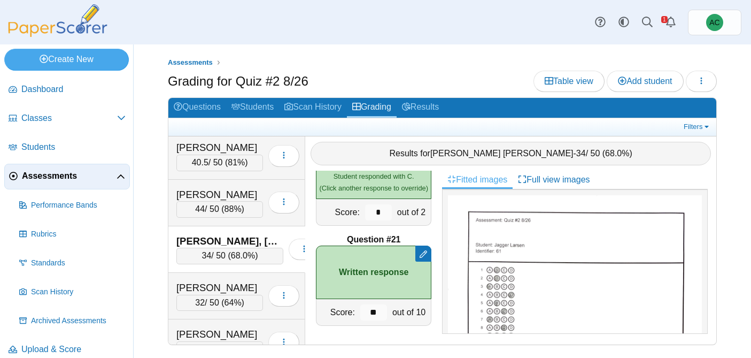
click at [195, 289] on div "[PERSON_NAME]" at bounding box center [219, 288] width 87 height 14
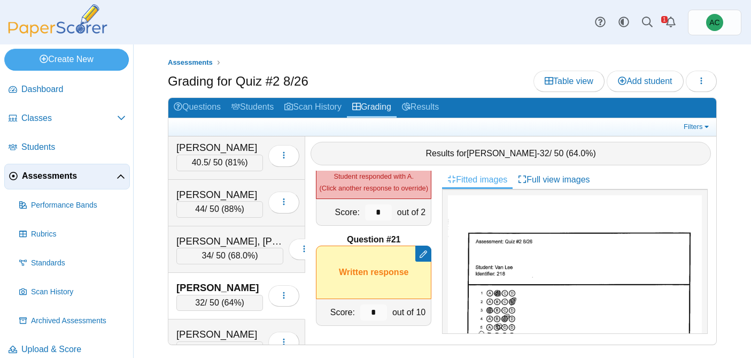
scroll to position [2664, 0]
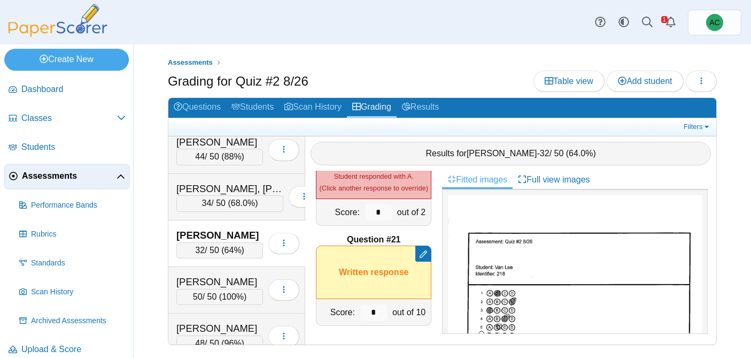
click at [195, 289] on div "50 / 50 ( 100% )" at bounding box center [219, 297] width 87 height 16
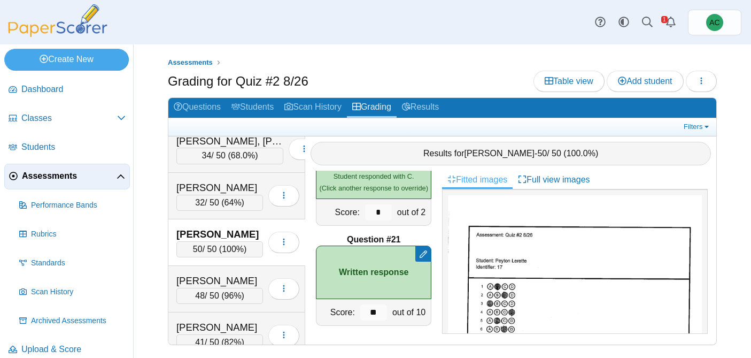
click at [195, 289] on div "48 / 50 ( 96% )" at bounding box center [219, 296] width 87 height 16
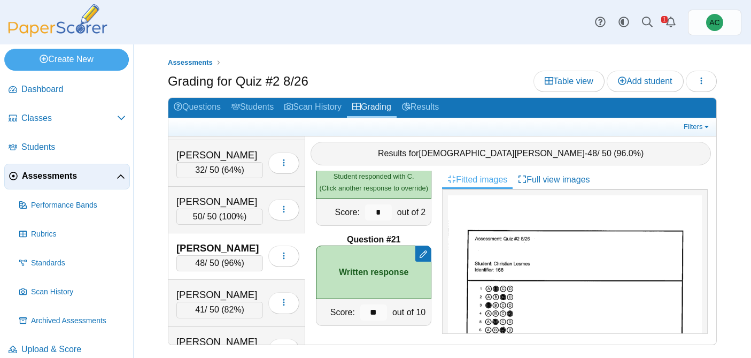
click at [195, 289] on div "[PERSON_NAME]" at bounding box center [219, 295] width 87 height 14
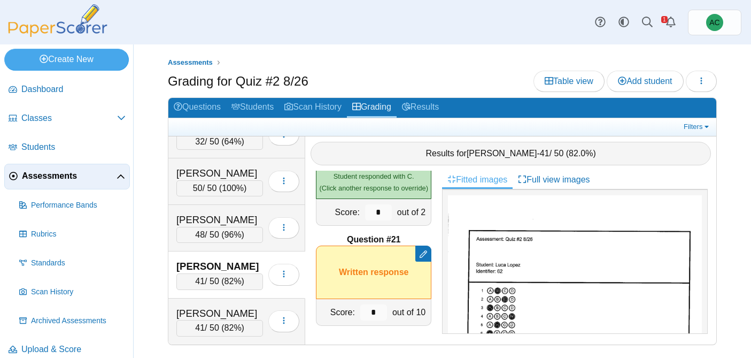
scroll to position [2782, 0]
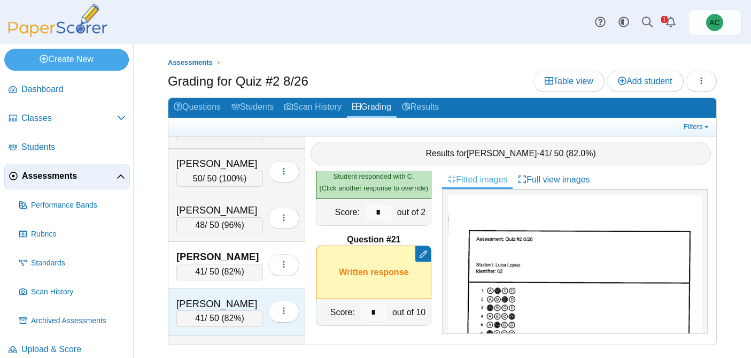
click at [195, 289] on div "[PERSON_NAME] 41 / 50 ( 82% ) Loading…" at bounding box center [236, 312] width 137 height 46
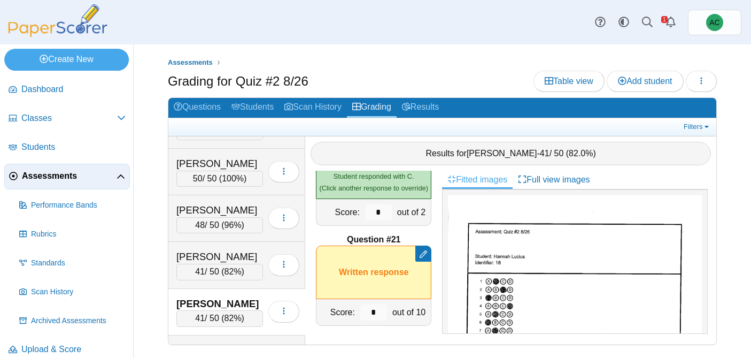
scroll to position [2835, 0]
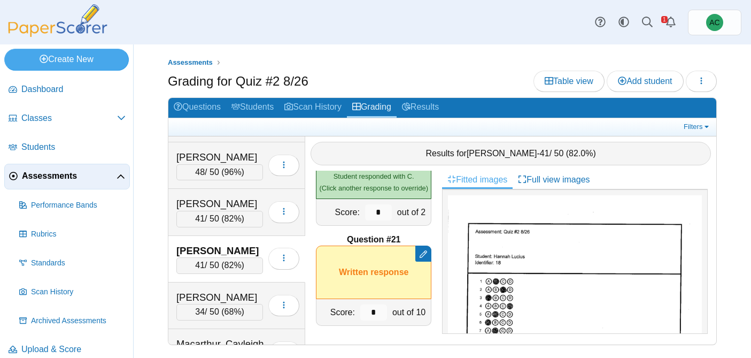
click at [195, 289] on div "[PERSON_NAME] 34 / 50 ( 68% ) Loading…" at bounding box center [236, 305] width 137 height 46
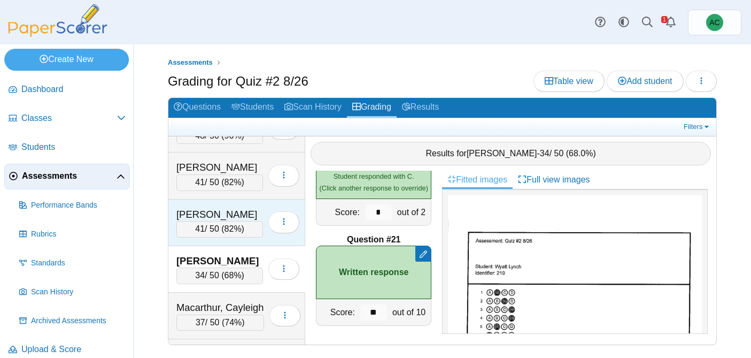
scroll to position [2873, 0]
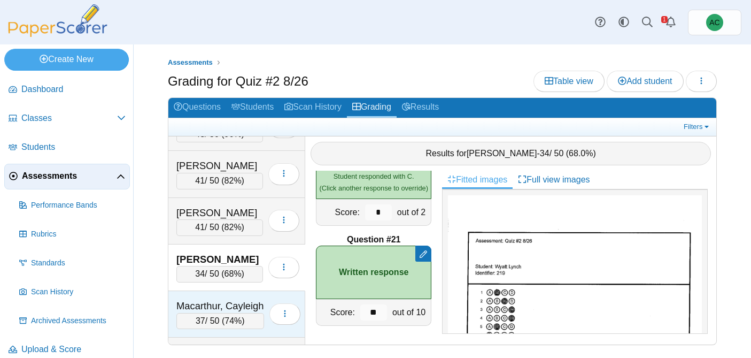
click at [227, 293] on div "Macarthur, Cayleigh 37 / 50 ( 74% ) Loading…" at bounding box center [236, 314] width 137 height 46
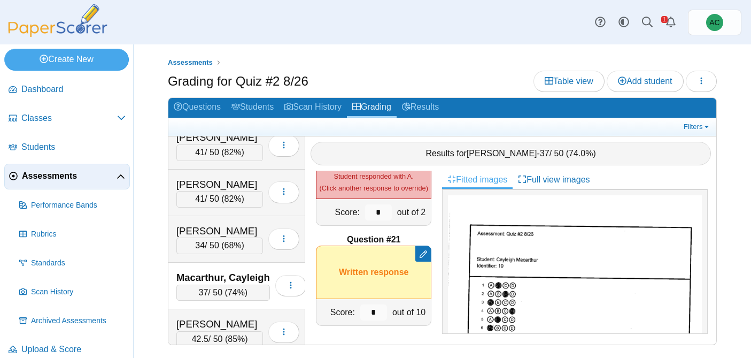
scroll to position [2907, 0]
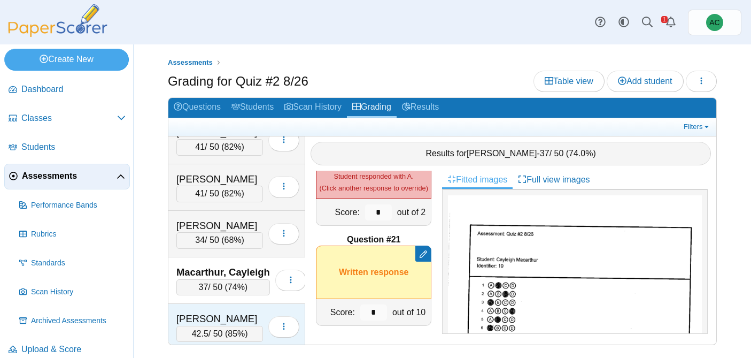
click at [221, 317] on div "[PERSON_NAME]" at bounding box center [219, 319] width 87 height 14
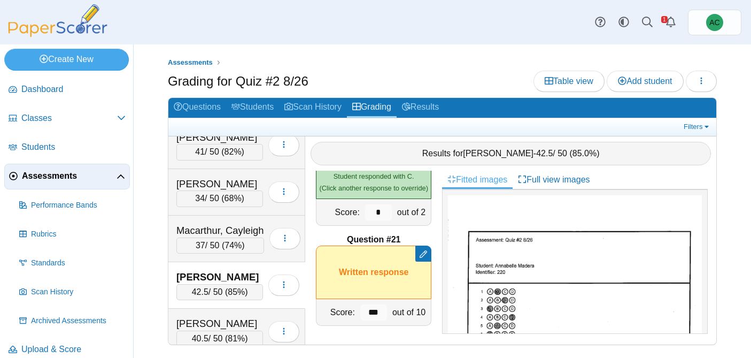
scroll to position [2953, 0]
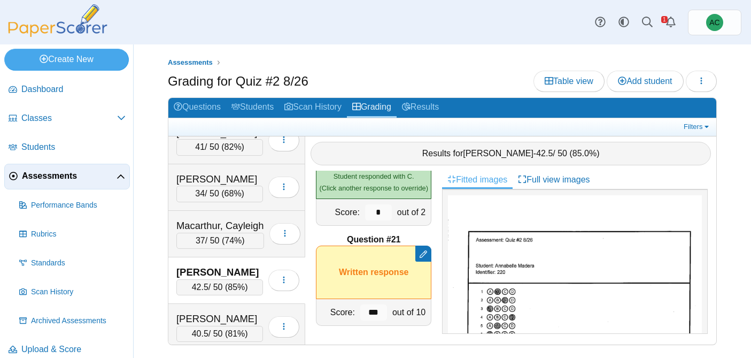
click at [221, 317] on div "[PERSON_NAME]" at bounding box center [219, 319] width 87 height 14
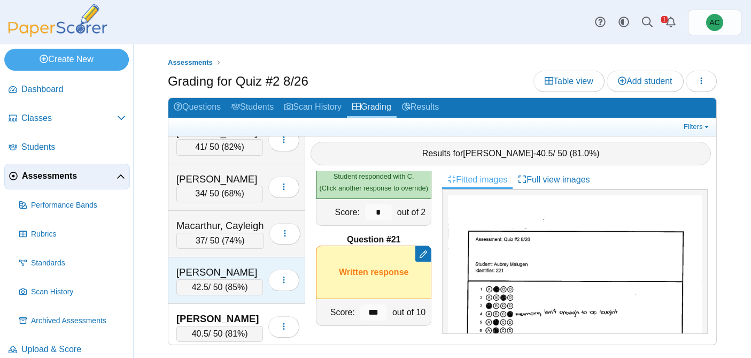
scroll to position [2997, 0]
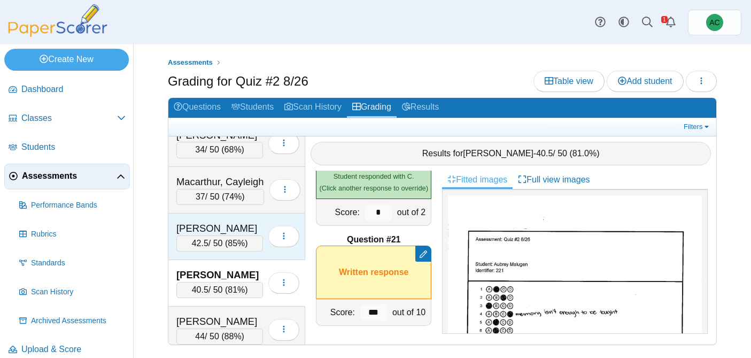
click at [221, 317] on div "[PERSON_NAME]" at bounding box center [219, 321] width 87 height 14
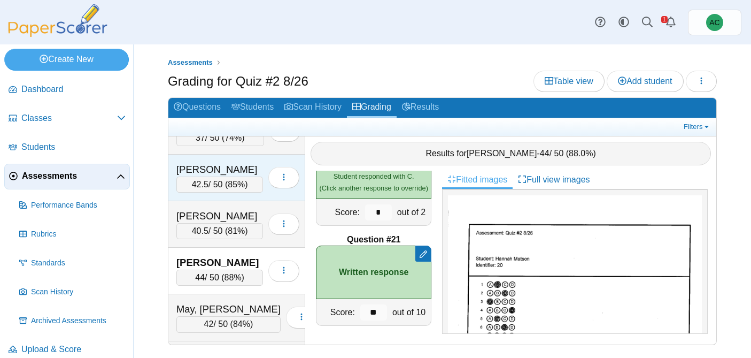
click at [221, 317] on div "42 / 50 ( 84% )" at bounding box center [228, 324] width 104 height 16
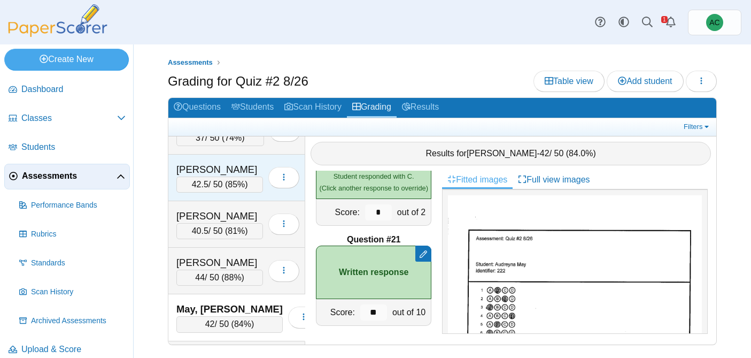
scroll to position [3094, 0]
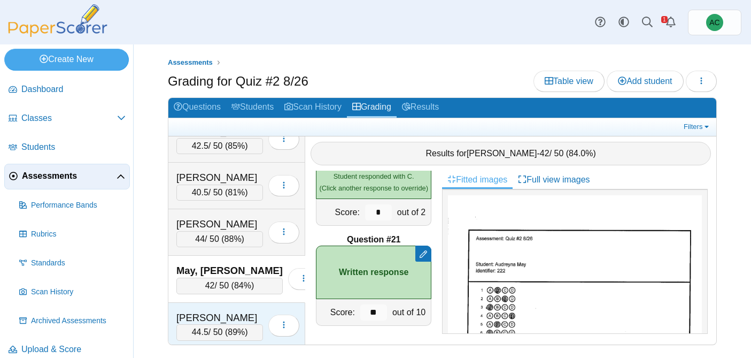
click at [221, 317] on div "[PERSON_NAME]" at bounding box center [219, 317] width 87 height 14
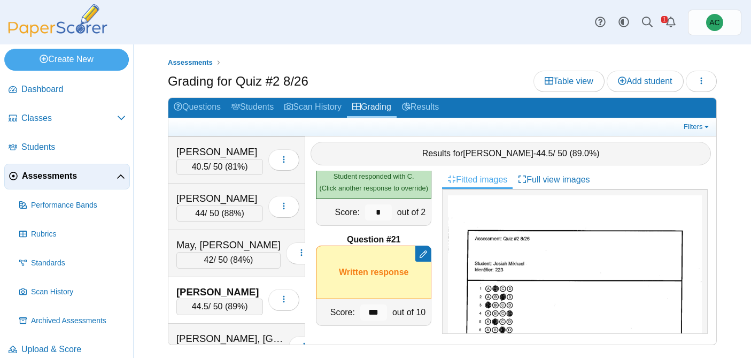
scroll to position [3148, 0]
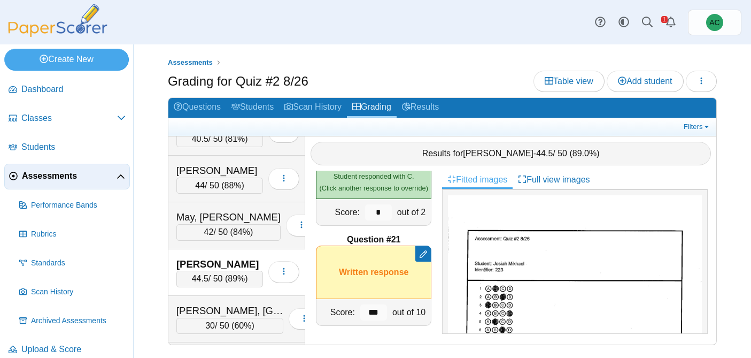
click at [221, 317] on div "30 / 50 ( 60% )" at bounding box center [229, 325] width 107 height 16
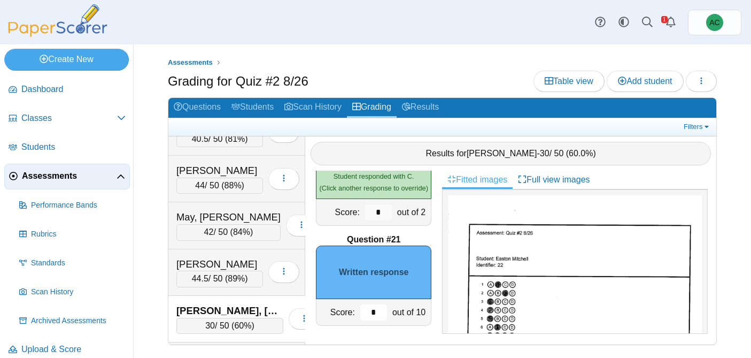
click at [377, 310] on input "*" at bounding box center [373, 312] width 27 height 16
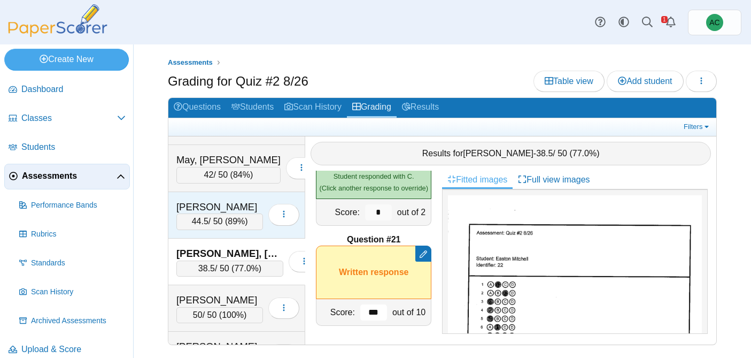
scroll to position [3214, 0]
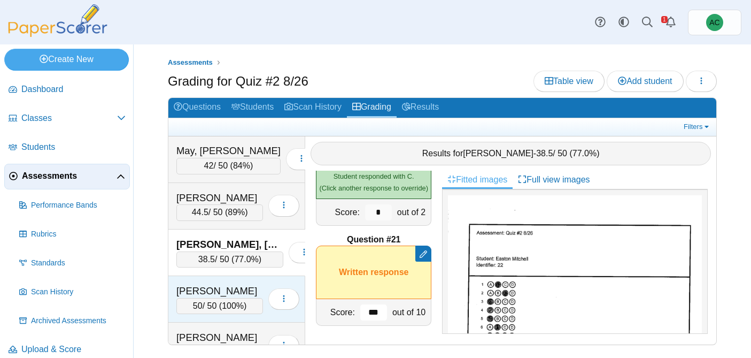
type input "***"
click at [229, 285] on div "[PERSON_NAME]" at bounding box center [219, 291] width 87 height 14
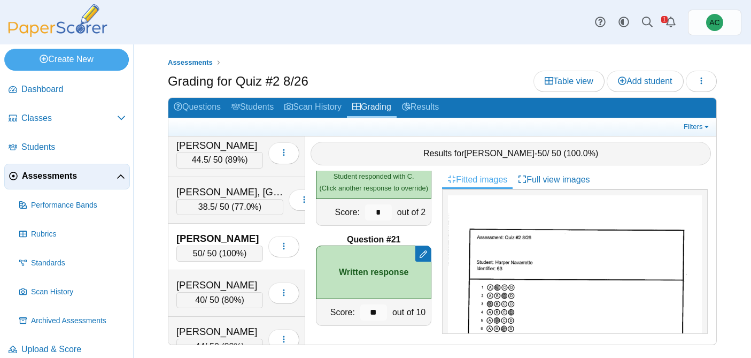
click at [229, 285] on div "[PERSON_NAME]" at bounding box center [219, 285] width 87 height 14
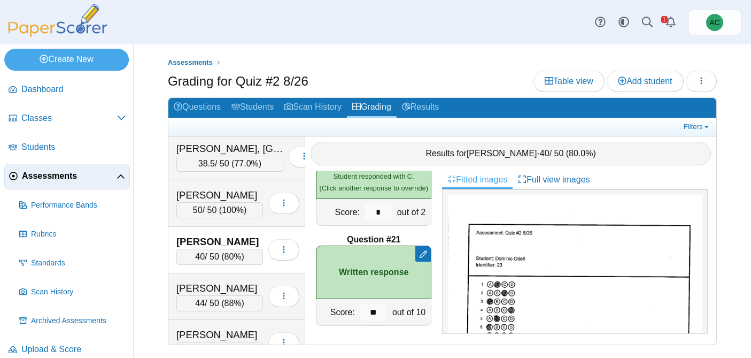
click at [229, 285] on div "[PERSON_NAME]" at bounding box center [219, 288] width 87 height 14
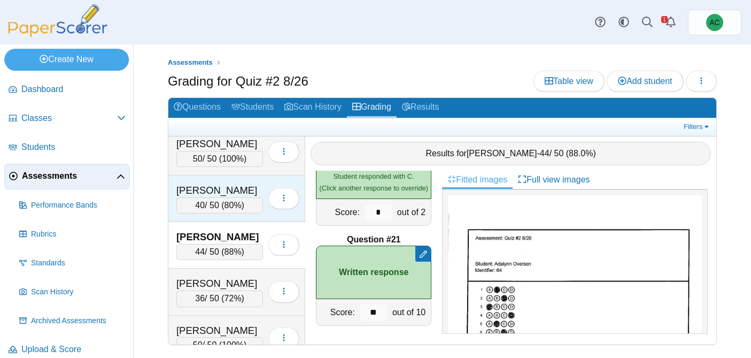
click at [229, 285] on div "[PERSON_NAME]" at bounding box center [219, 283] width 87 height 14
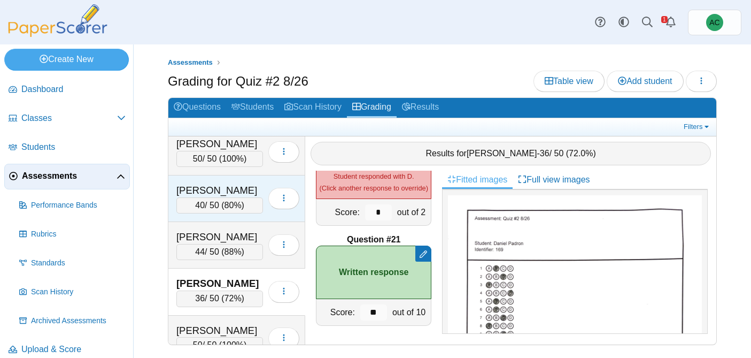
scroll to position [3407, 0]
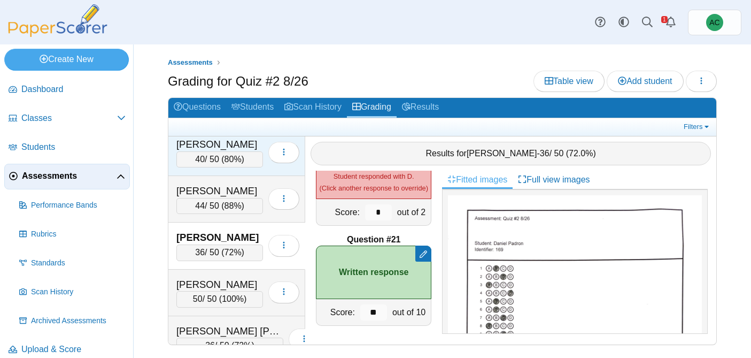
click at [229, 285] on div "[PERSON_NAME]" at bounding box center [219, 284] width 87 height 14
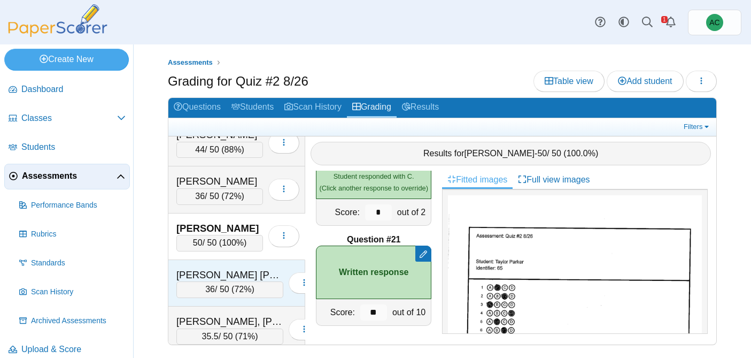
click at [234, 285] on span "72%" at bounding box center [242, 288] width 17 height 9
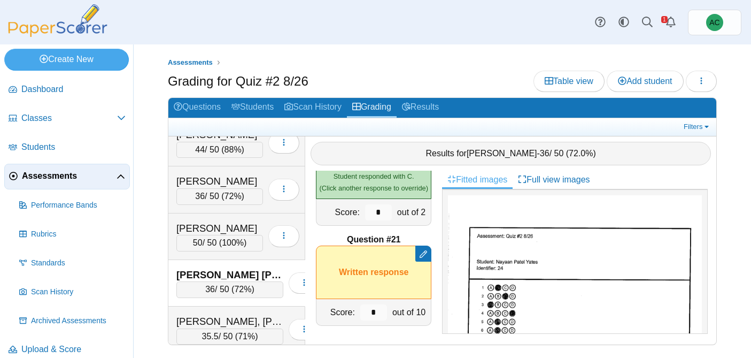
scroll to position [3501, 0]
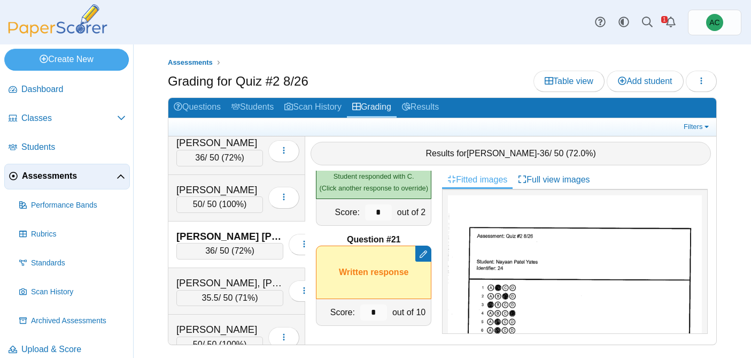
click at [229, 285] on div "[PERSON_NAME], [PERSON_NAME]" at bounding box center [229, 283] width 107 height 14
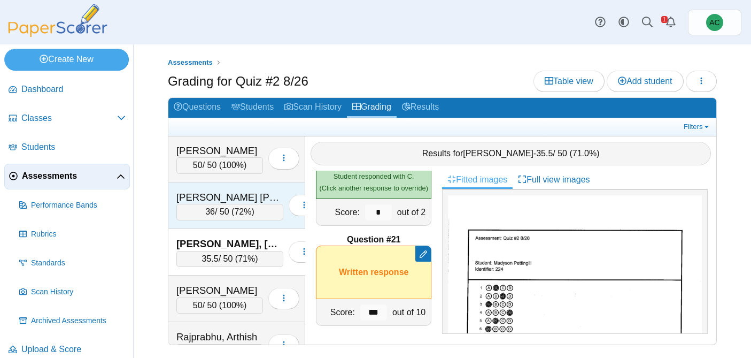
scroll to position [3541, 0]
click at [229, 285] on div "[PERSON_NAME]" at bounding box center [219, 290] width 87 height 14
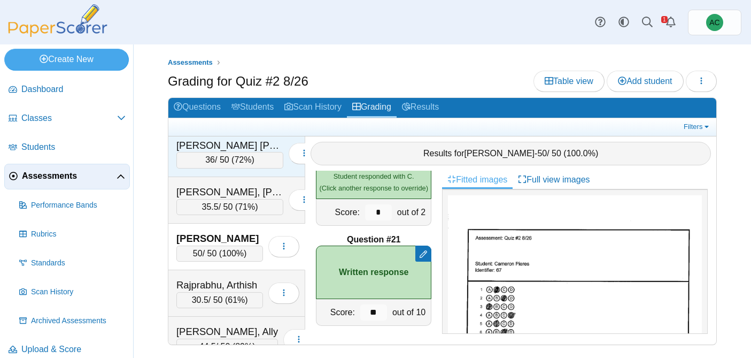
click at [229, 285] on div "Rajprabhu, Arthish" at bounding box center [219, 285] width 87 height 14
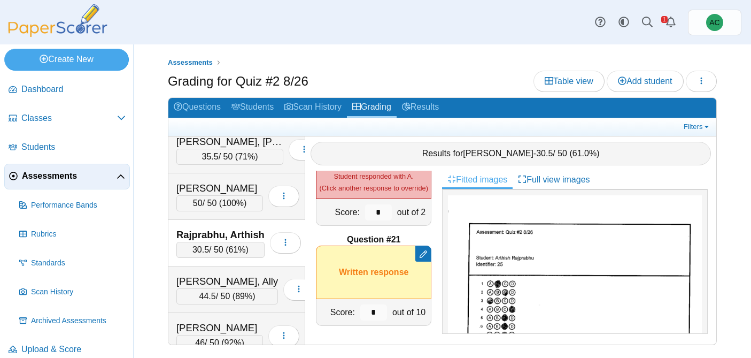
click at [229, 285] on div "[PERSON_NAME], Ally" at bounding box center [227, 281] width 102 height 14
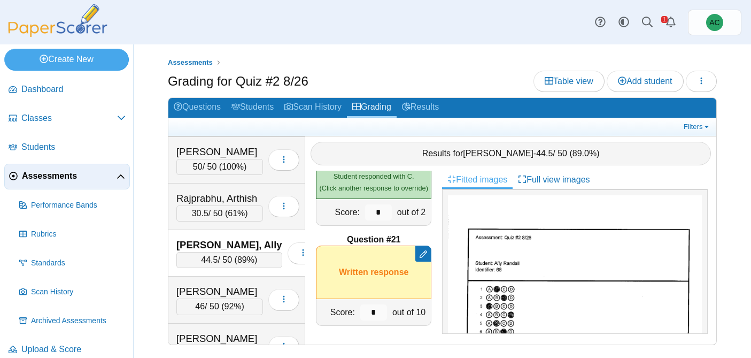
click at [229, 285] on div "[PERSON_NAME]" at bounding box center [219, 291] width 87 height 14
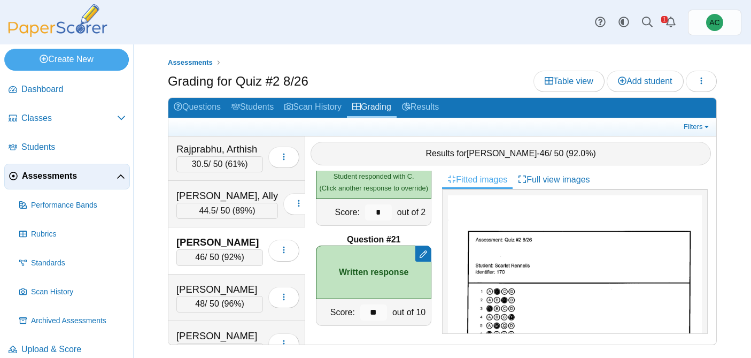
click at [229, 285] on div "[PERSON_NAME]" at bounding box center [219, 289] width 87 height 14
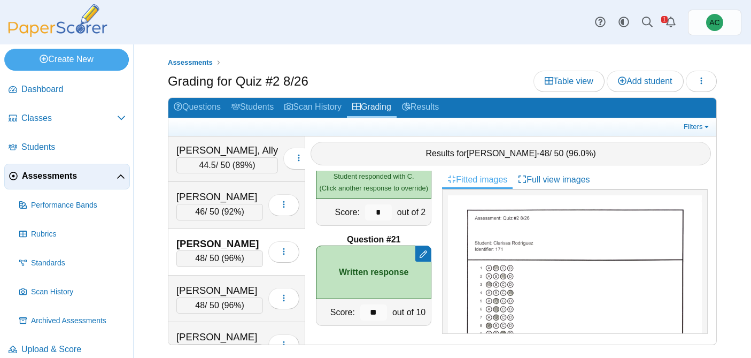
click at [229, 285] on div "[PERSON_NAME]" at bounding box center [219, 290] width 87 height 14
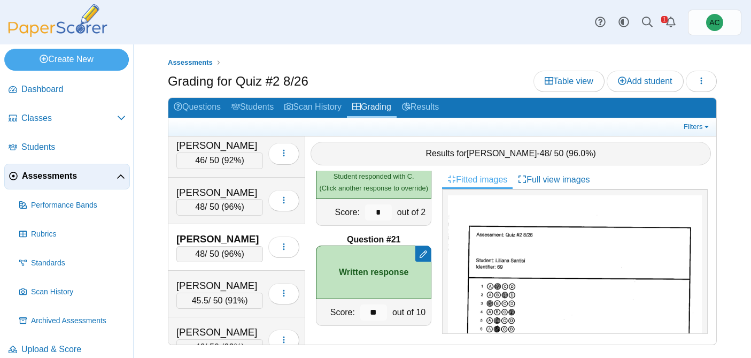
click at [229, 285] on div "[PERSON_NAME]" at bounding box center [219, 285] width 87 height 14
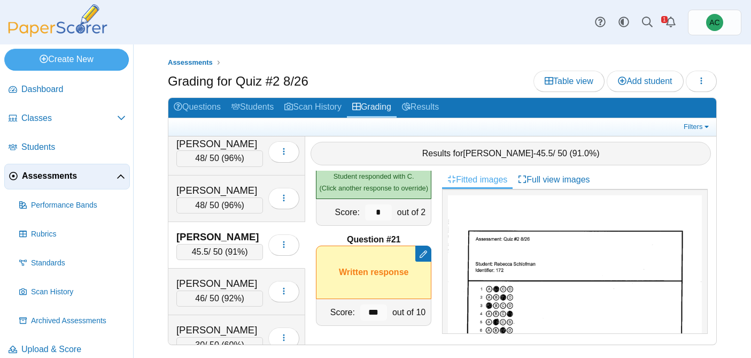
click at [229, 285] on div "[PERSON_NAME]" at bounding box center [219, 283] width 87 height 14
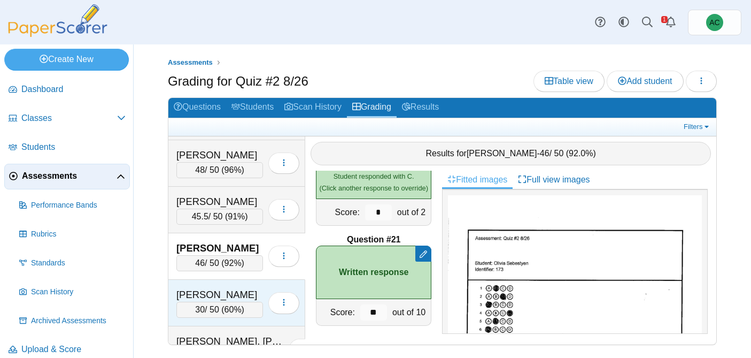
click at [229, 285] on div "[PERSON_NAME] 30 / 50 ( 60% ) Loading…" at bounding box center [236, 302] width 137 height 46
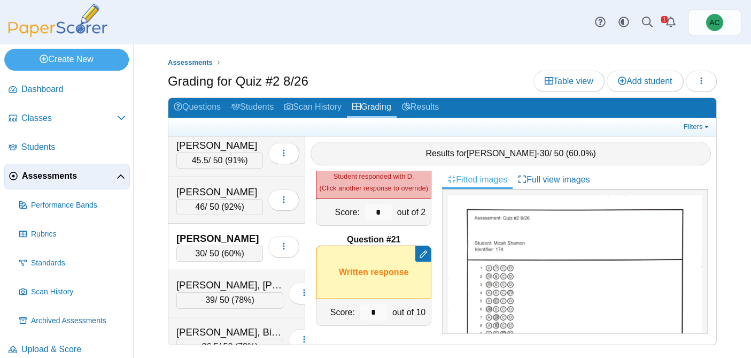
click at [229, 285] on div "[PERSON_NAME], [PERSON_NAME]" at bounding box center [229, 285] width 107 height 14
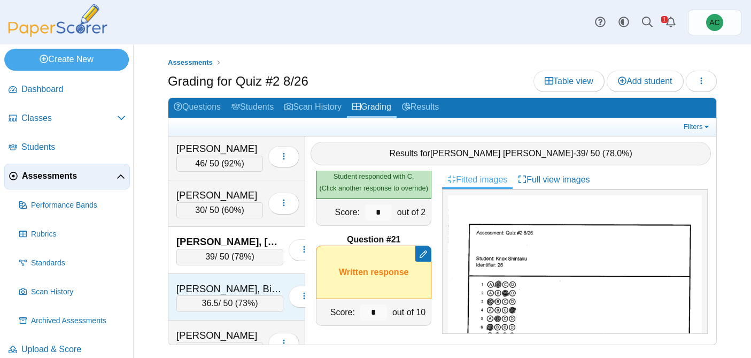
click at [229, 285] on div "[PERSON_NAME], Bishmeet" at bounding box center [229, 289] width 107 height 14
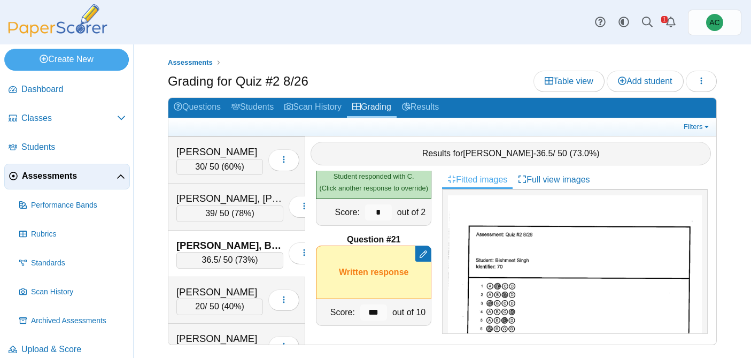
click at [229, 285] on div "[PERSON_NAME]" at bounding box center [219, 292] width 87 height 14
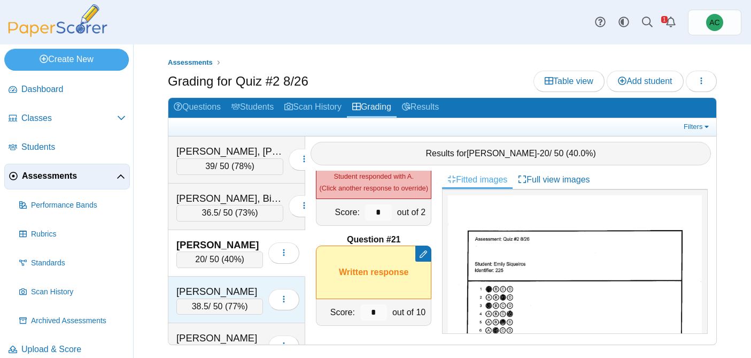
click at [229, 285] on div "[PERSON_NAME]" at bounding box center [219, 291] width 87 height 14
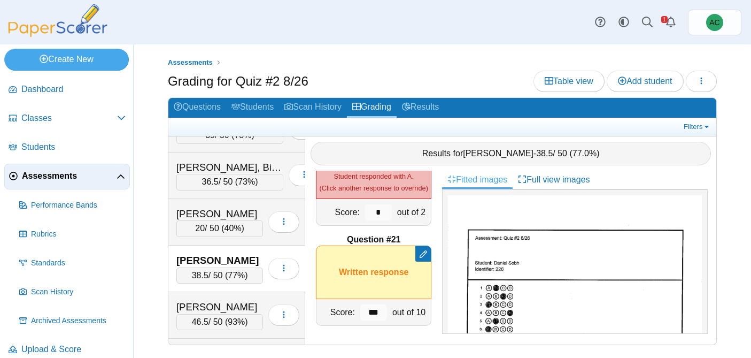
scroll to position [4139, 0]
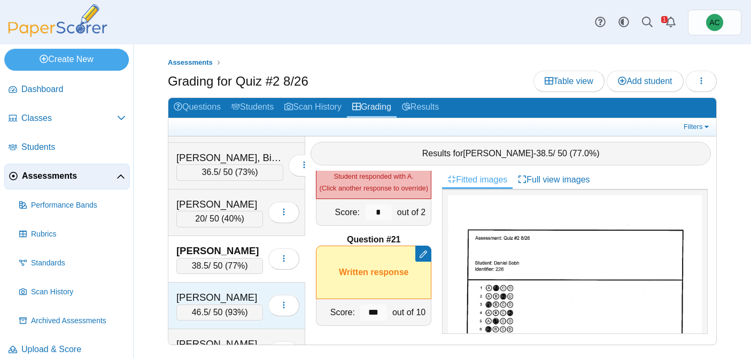
click at [228, 285] on div "[PERSON_NAME] 46.5 / 50 ( 93% ) Loading…" at bounding box center [236, 305] width 137 height 46
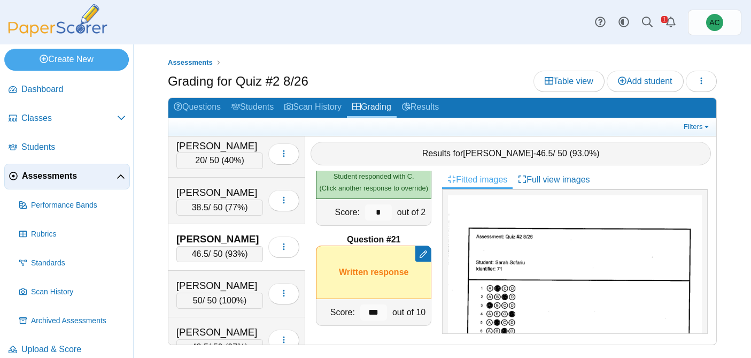
click at [228, 285] on div "[PERSON_NAME]" at bounding box center [219, 285] width 87 height 14
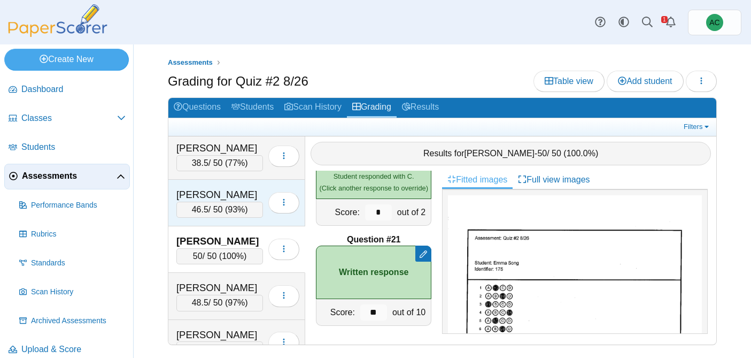
click at [228, 285] on div "[PERSON_NAME]" at bounding box center [219, 288] width 87 height 14
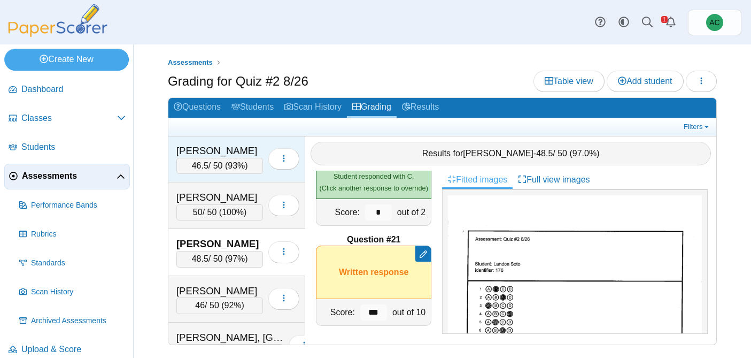
click at [228, 285] on div "[PERSON_NAME]" at bounding box center [219, 291] width 87 height 14
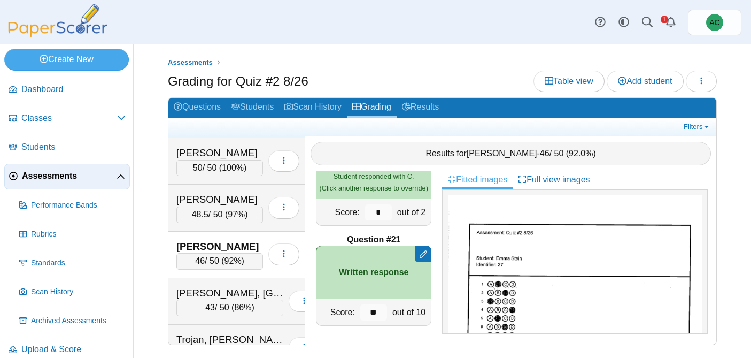
click at [228, 286] on div "[PERSON_NAME], [GEOGRAPHIC_DATA]" at bounding box center [229, 293] width 107 height 14
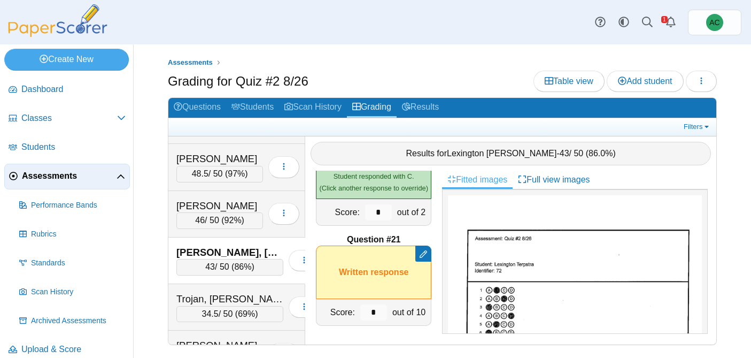
scroll to position [4380, 0]
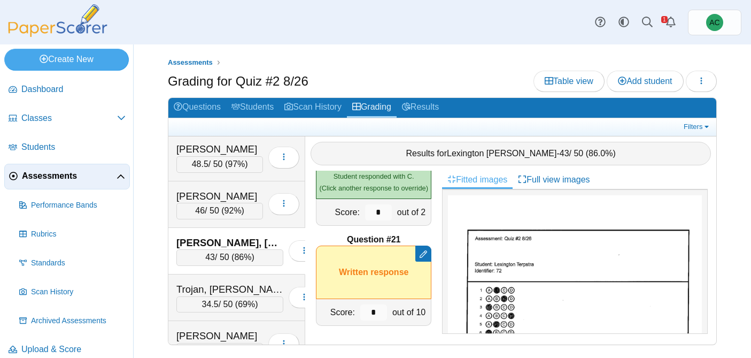
click at [228, 285] on div "Trojan, [PERSON_NAME]" at bounding box center [229, 289] width 107 height 14
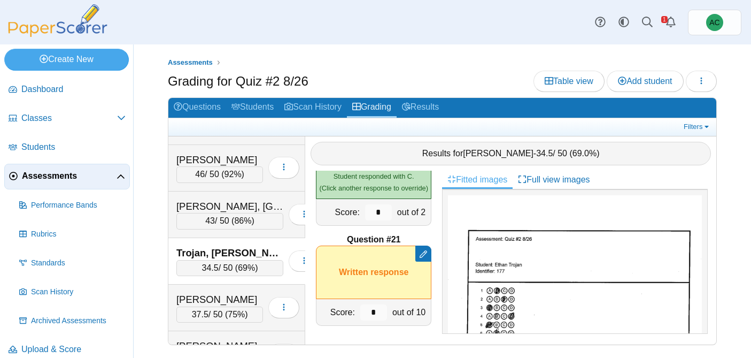
scroll to position [4421, 0]
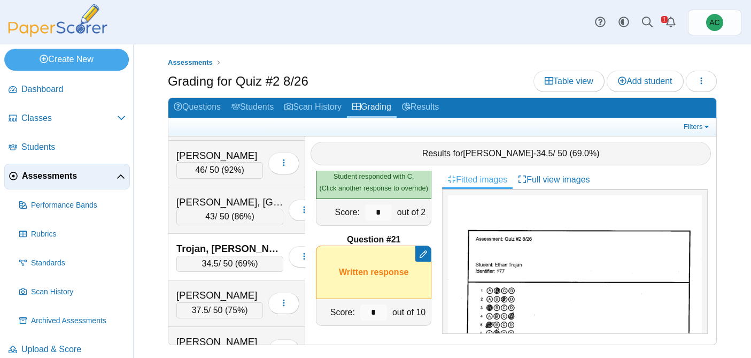
click at [228, 285] on div "[PERSON_NAME] 37.5 / 50 ( 75% ) Loading…" at bounding box center [236, 303] width 137 height 46
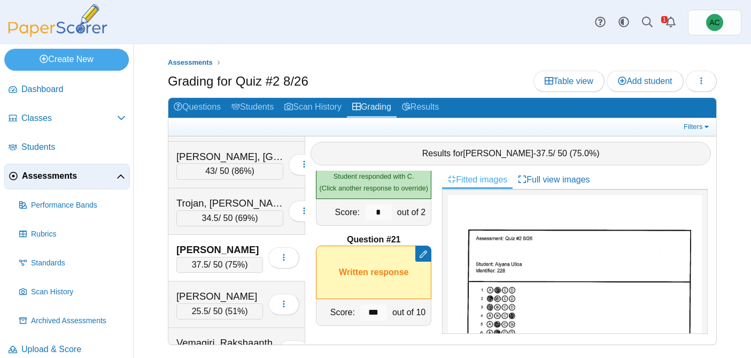
click at [228, 285] on div "[PERSON_NAME] 25.5 / 50 ( 51% ) Loading…" at bounding box center [236, 304] width 137 height 46
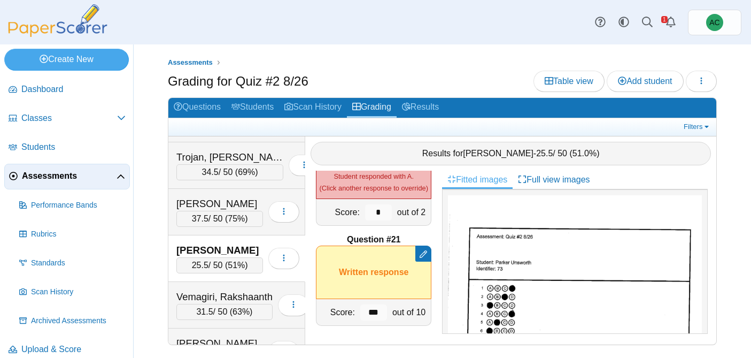
click at [228, 285] on div "Vemagiri, Rakshaanth 31.5 / 50 ( 63% ) Loading…" at bounding box center [236, 305] width 137 height 46
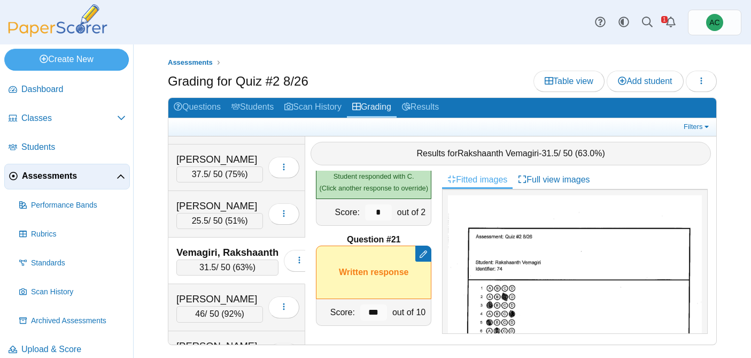
scroll to position [4557, 0]
click at [228, 285] on div "[PERSON_NAME] 46 / 50 ( 92% ) Loading…" at bounding box center [236, 306] width 137 height 46
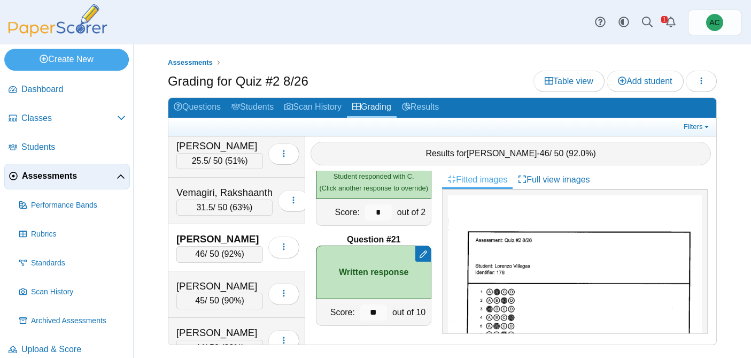
scroll to position [4618, 0]
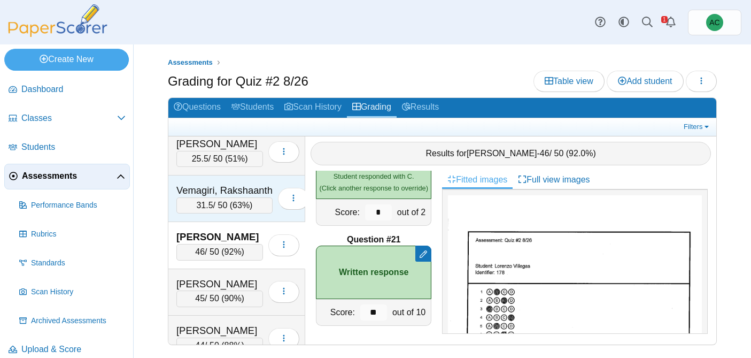
click at [228, 185] on div "Vemagiri, Rakshaanth" at bounding box center [224, 190] width 96 height 14
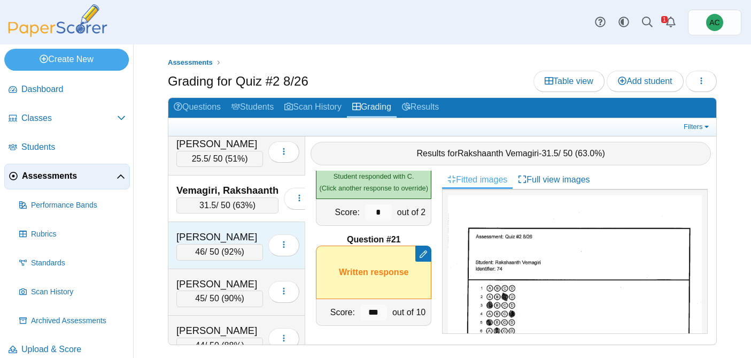
click at [216, 230] on div "[PERSON_NAME]" at bounding box center [219, 237] width 87 height 14
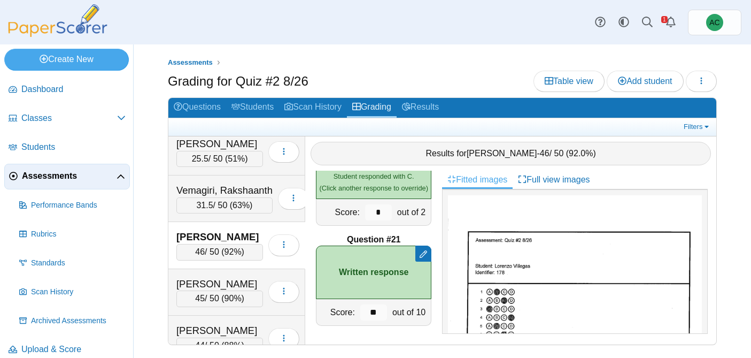
scroll to position [4655, 0]
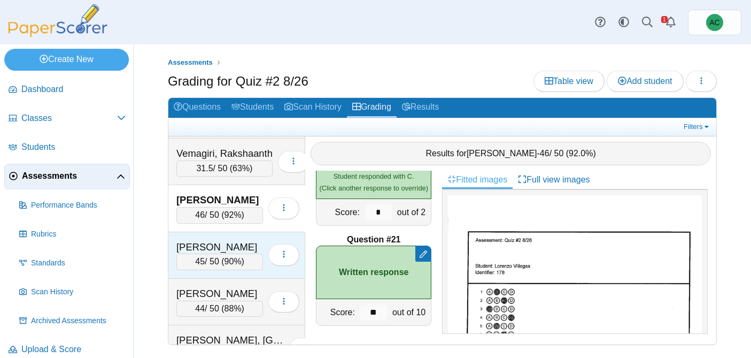
click at [210, 245] on div "[PERSON_NAME]" at bounding box center [219, 247] width 87 height 14
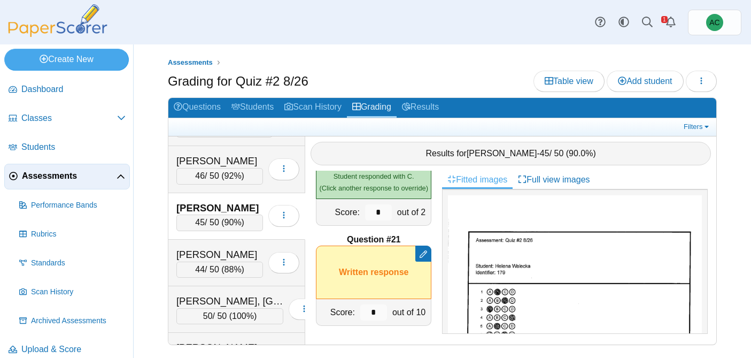
click at [210, 245] on div "[PERSON_NAME] 44 / 50 ( 88% ) Loading…" at bounding box center [236, 262] width 137 height 46
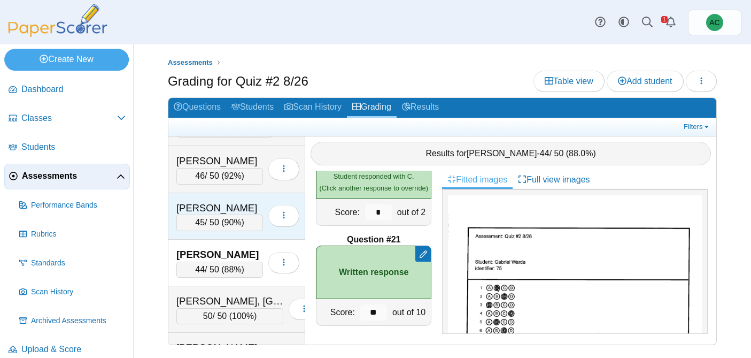
scroll to position [4733, 0]
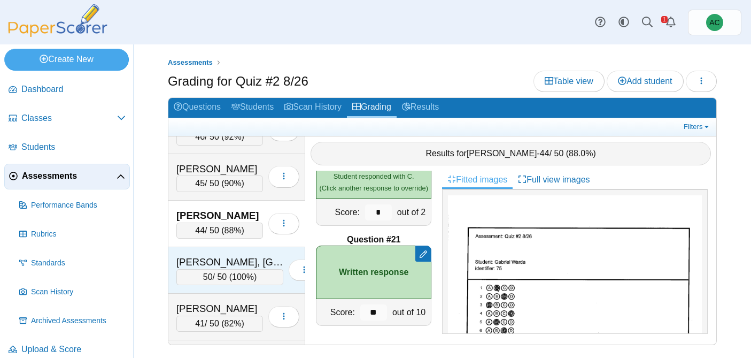
click at [208, 253] on div "[PERSON_NAME], [GEOGRAPHIC_DATA] 50 / 50 ( 100% ) Loading…" at bounding box center [236, 270] width 137 height 46
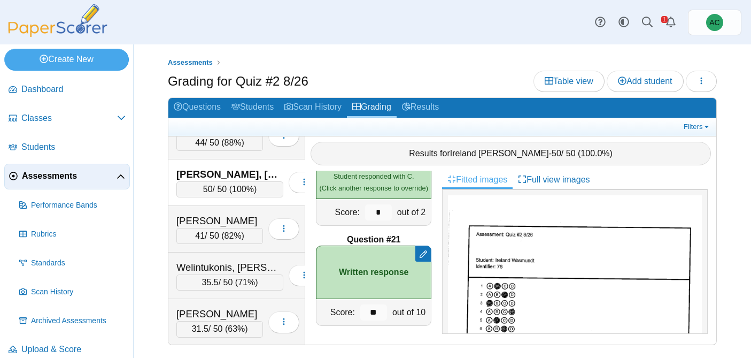
scroll to position [4828, 0]
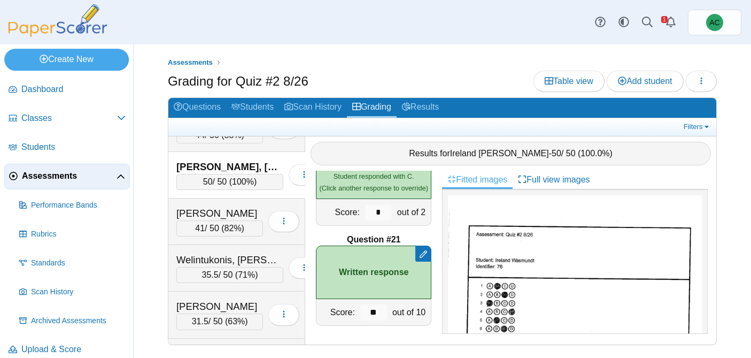
click at [208, 253] on div "Welintukonis, [PERSON_NAME]" at bounding box center [229, 260] width 107 height 14
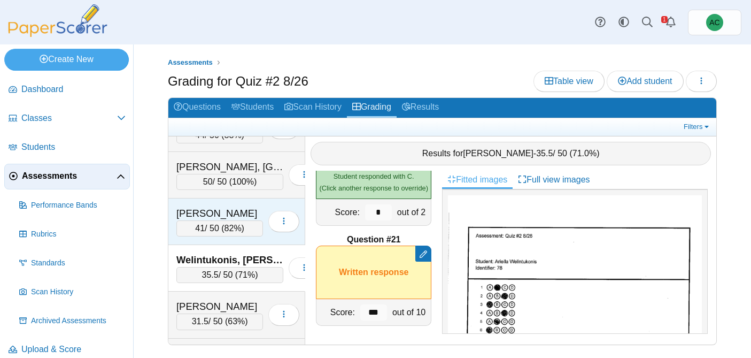
click at [206, 221] on div "41 / 50 ( 82% )" at bounding box center [219, 228] width 87 height 16
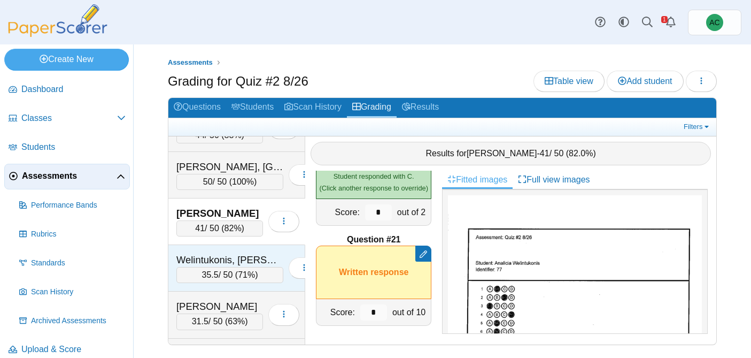
click at [209, 257] on div "Welintukonis, [PERSON_NAME]" at bounding box center [229, 260] width 107 height 14
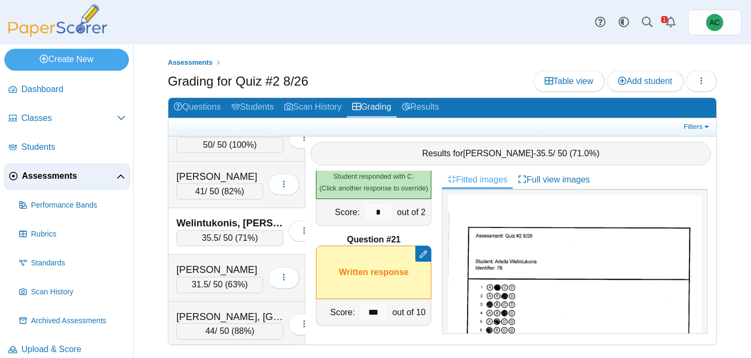
scroll to position [4868, 0]
click at [209, 257] on div "[PERSON_NAME] 31.5 / 50 ( 63% ) Loading…" at bounding box center [236, 275] width 137 height 46
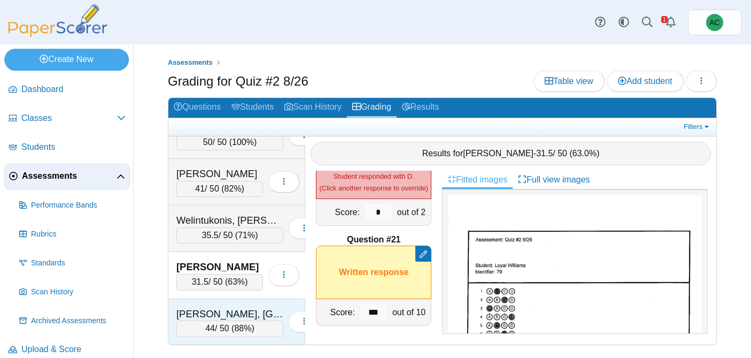
click at [206, 313] on div "[PERSON_NAME], [GEOGRAPHIC_DATA]" at bounding box center [229, 314] width 107 height 14
